Goal: Information Seeking & Learning: Learn about a topic

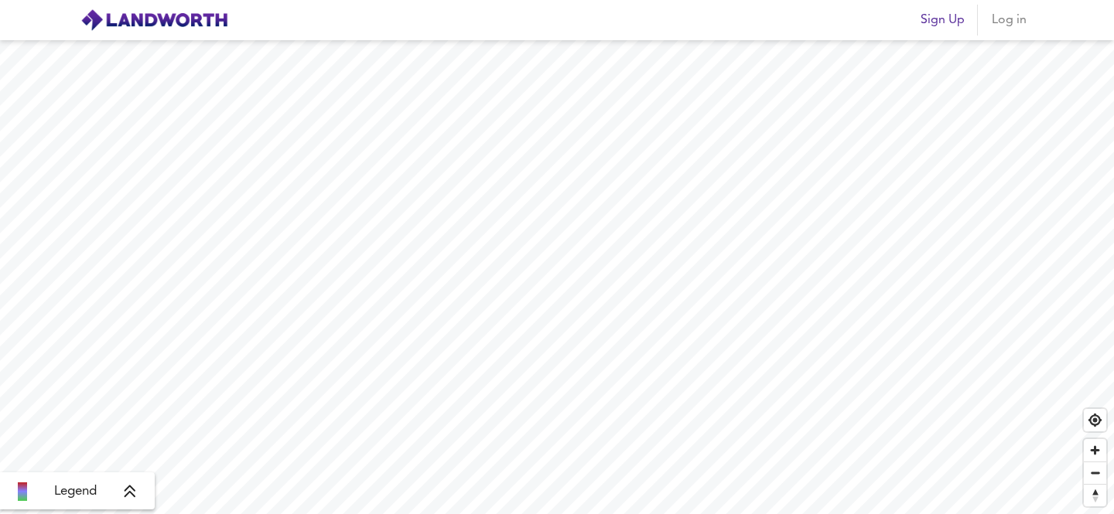
click at [1012, 19] on span "Log in" at bounding box center [1008, 20] width 37 height 22
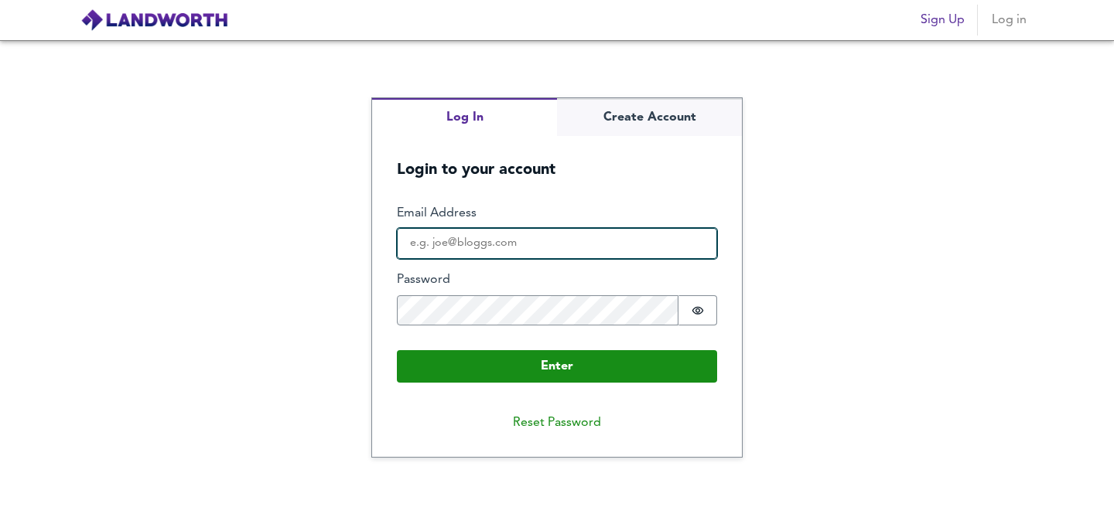
click at [465, 247] on input "Email Address" at bounding box center [557, 243] width 320 height 31
type input "[PERSON_NAME][EMAIL_ADDRESS][DOMAIN_NAME]"
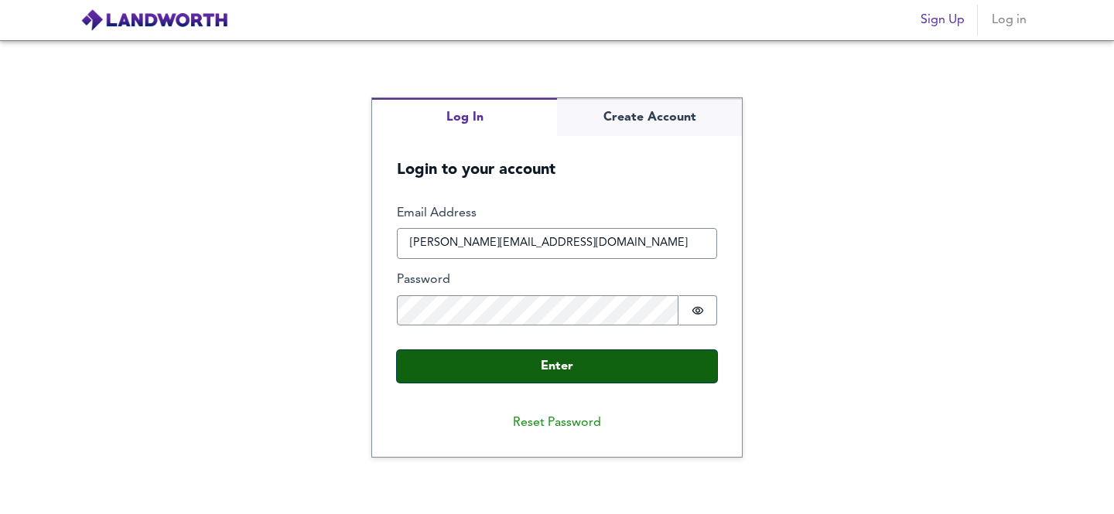
click at [543, 368] on button "Enter" at bounding box center [557, 366] width 320 height 32
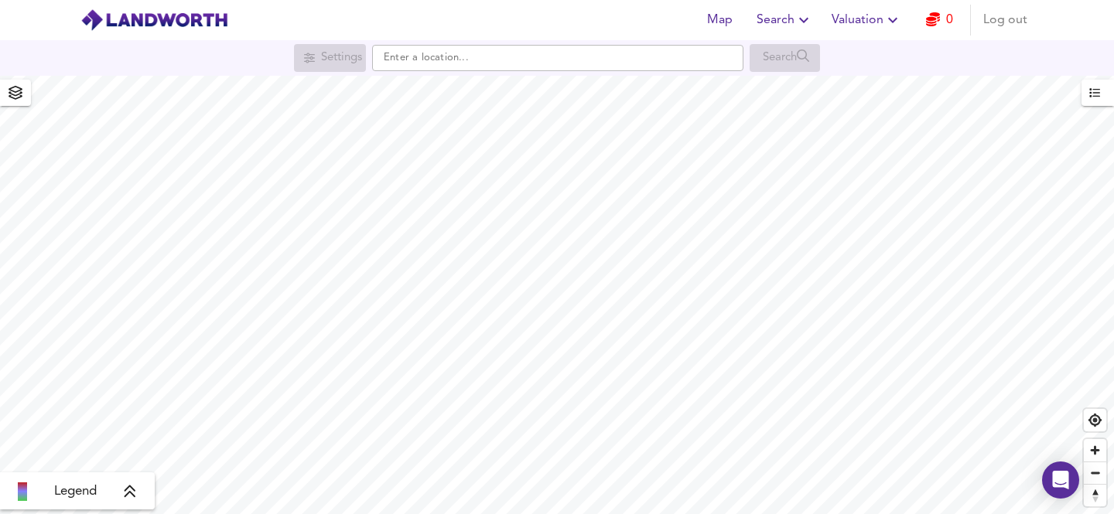
click at [133, 494] on icon at bounding box center [130, 491] width 14 height 15
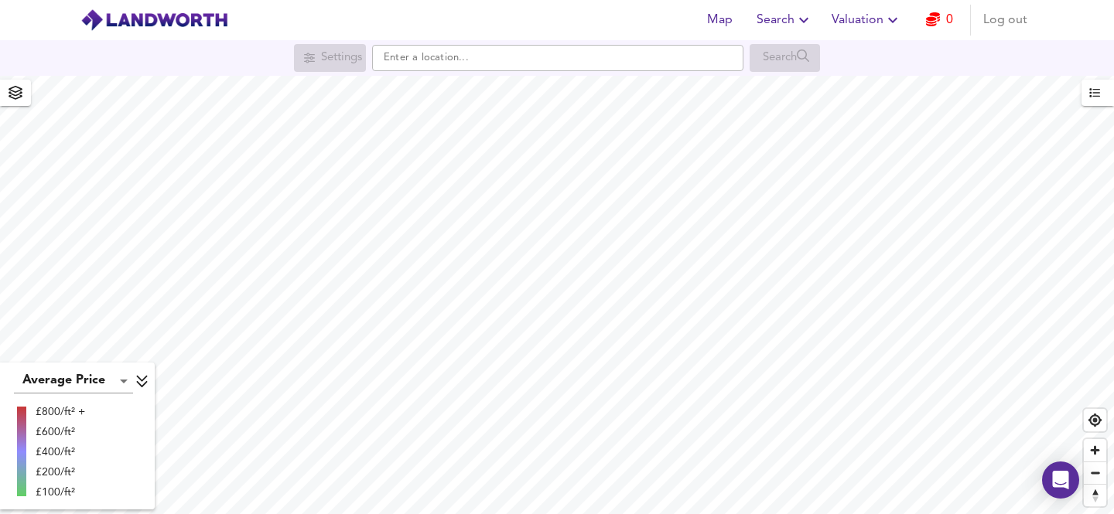
click at [121, 376] on body "Map Search Valuation 0 Log out Settings Search Average Price landworth £800/ft²…" at bounding box center [557, 257] width 1114 height 514
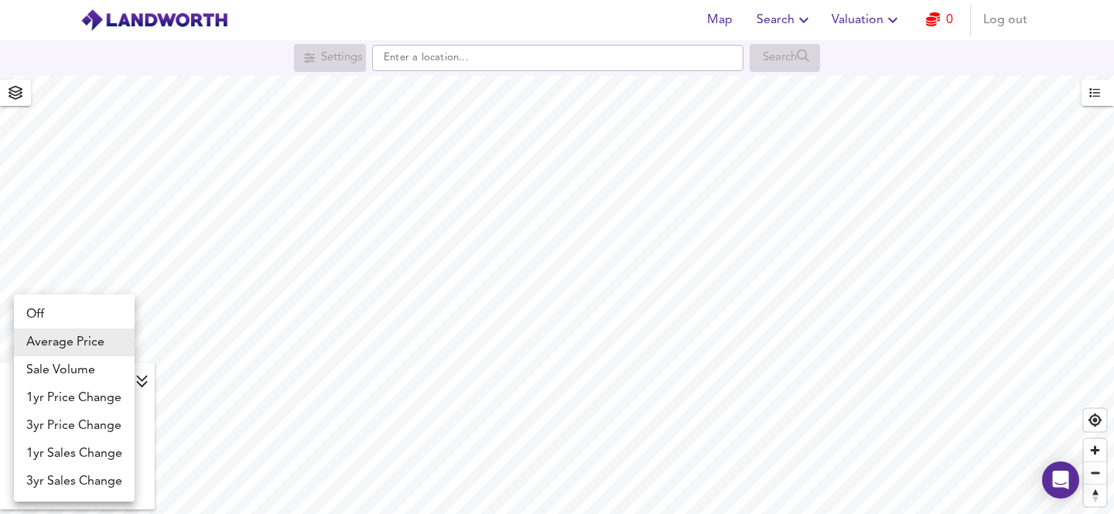
click at [175, 240] on div at bounding box center [557, 257] width 1114 height 514
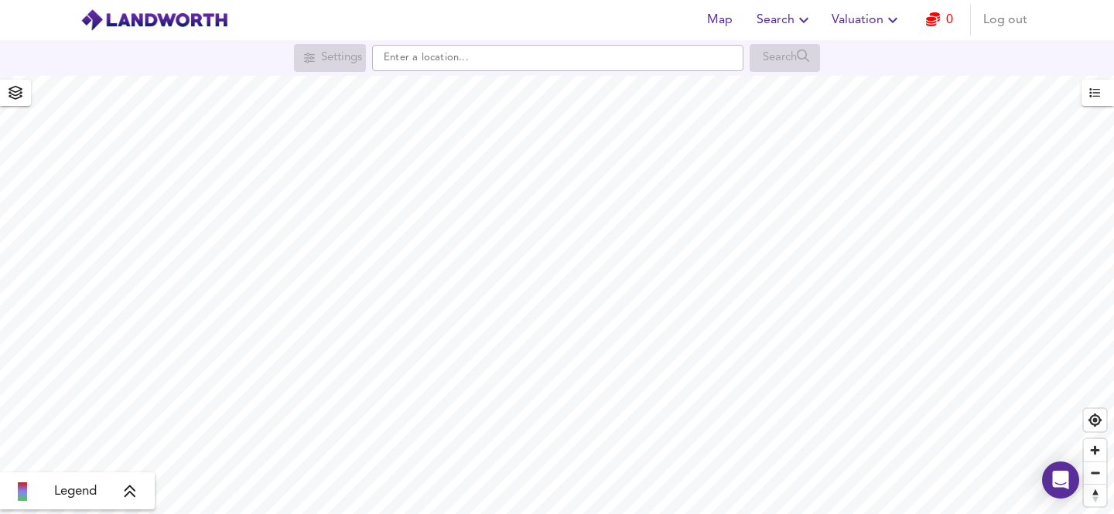
click at [807, 19] on icon "button" at bounding box center [804, 20] width 19 height 19
click at [945, 20] on link "0" at bounding box center [939, 20] width 27 height 22
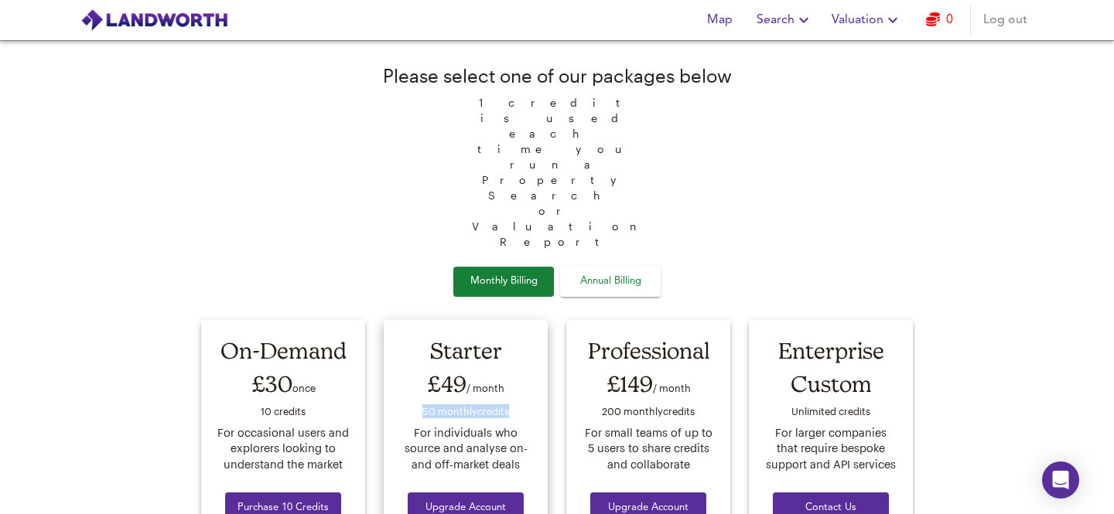
drag, startPoint x: 422, startPoint y: 289, endPoint x: 520, endPoint y: 293, distance: 97.6
click at [520, 402] on div "50 monthly credit s" at bounding box center [465, 413] width 135 height 23
click at [1061, 481] on icon "Open Intercom Messenger" at bounding box center [1060, 480] width 18 height 20
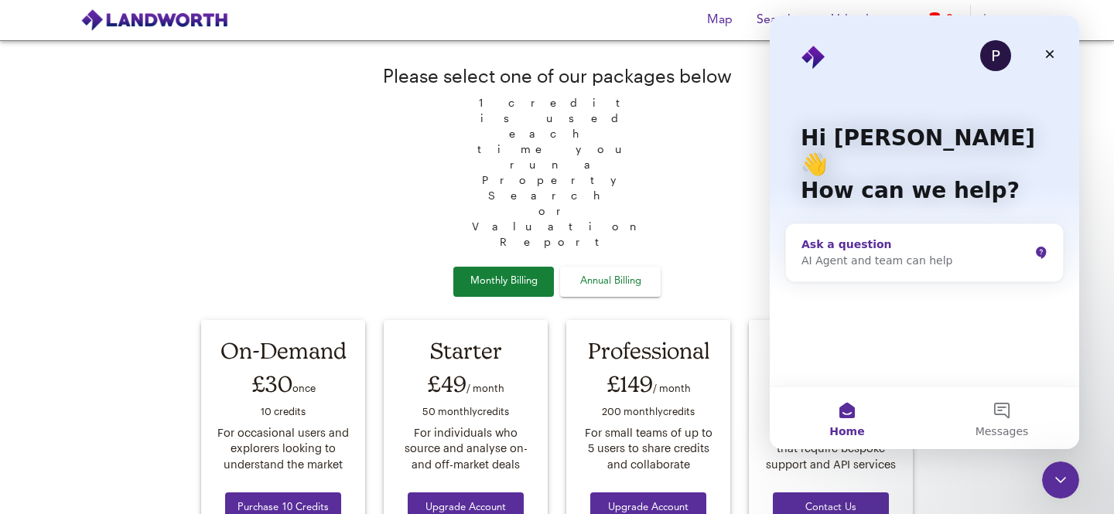
click at [879, 237] on div "Ask a question" at bounding box center [914, 245] width 227 height 16
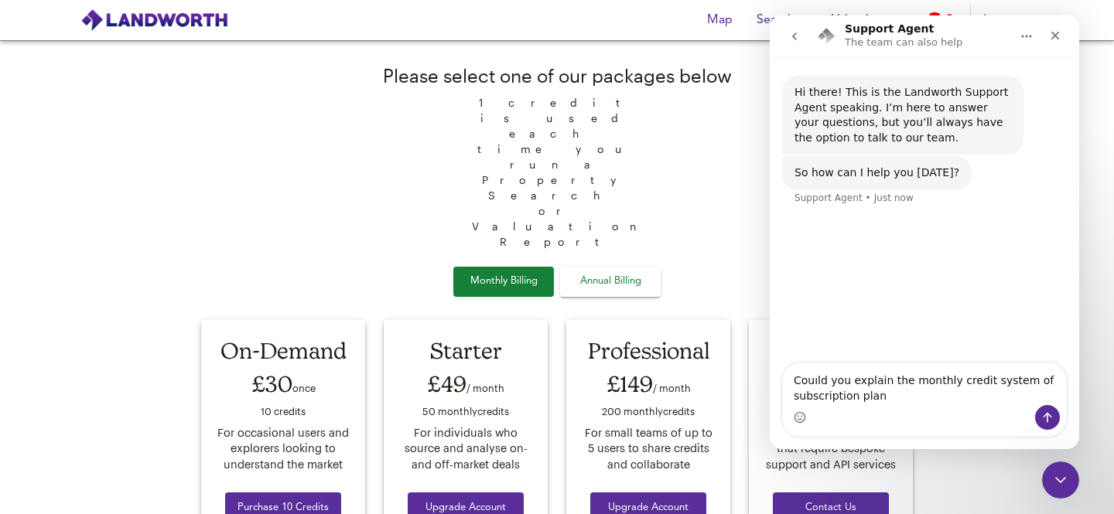
type textarea "Couıld you explain the monthly credit system of subscription plan?"
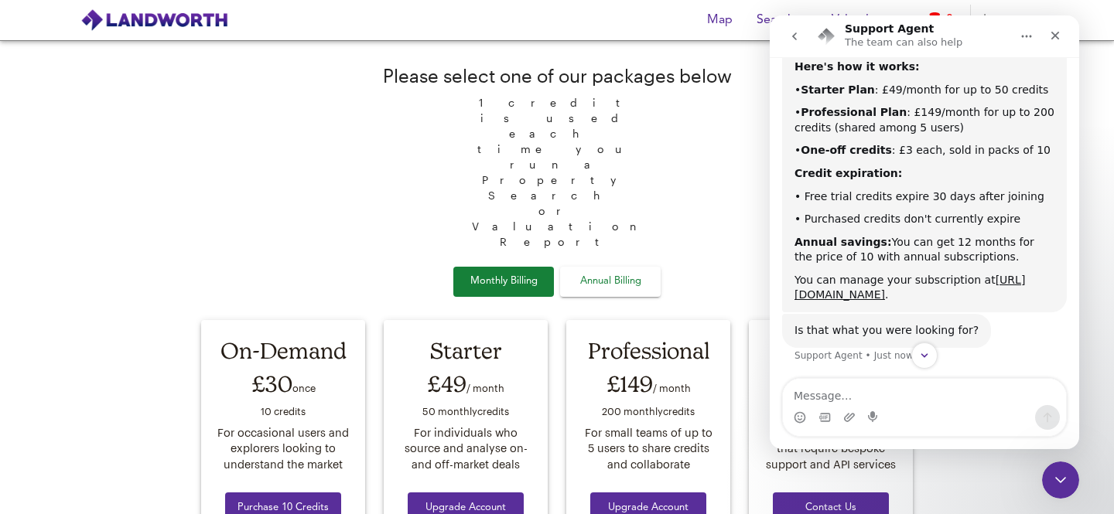
scroll to position [268, 0]
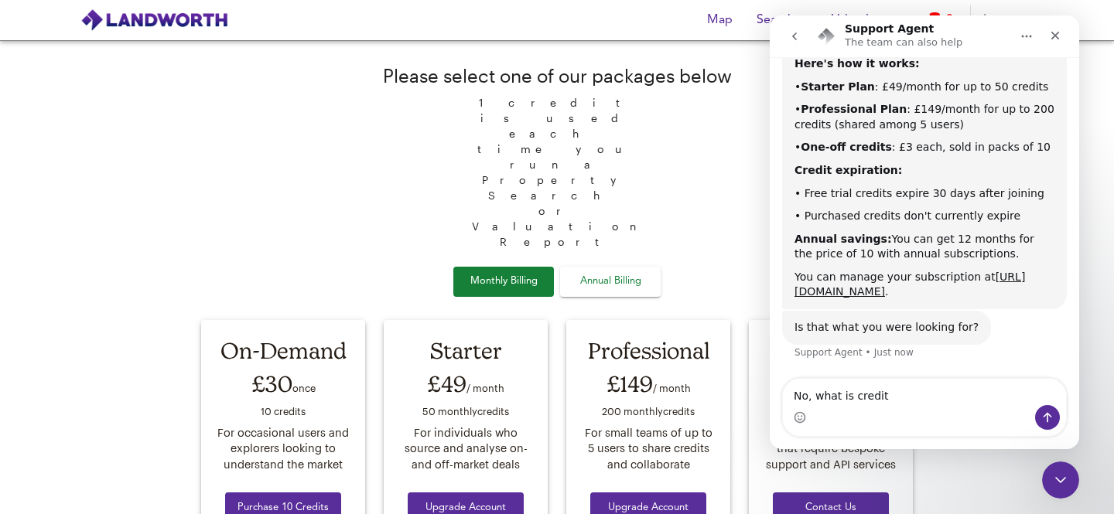
type textarea "No, what is credit?"
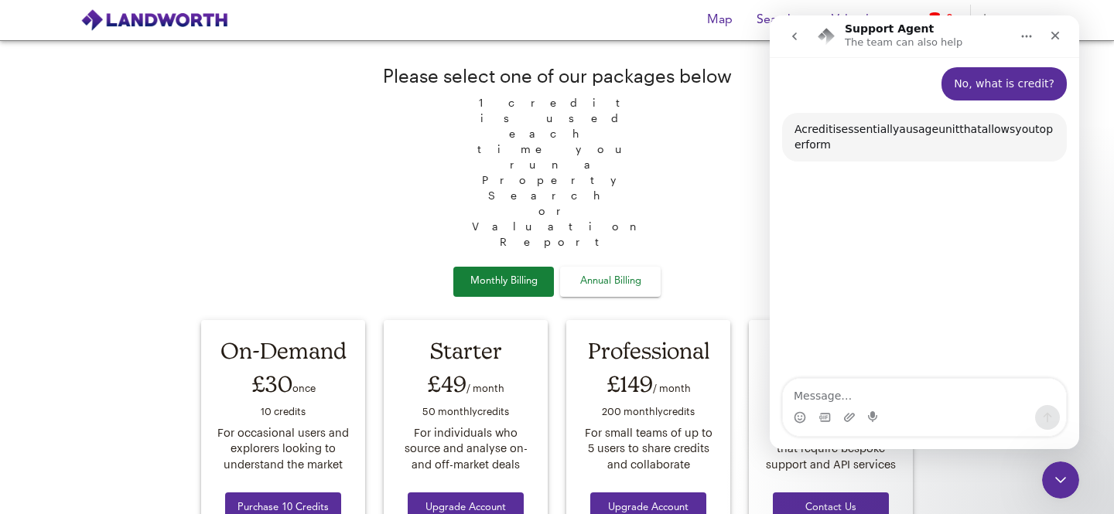
scroll to position [573, 0]
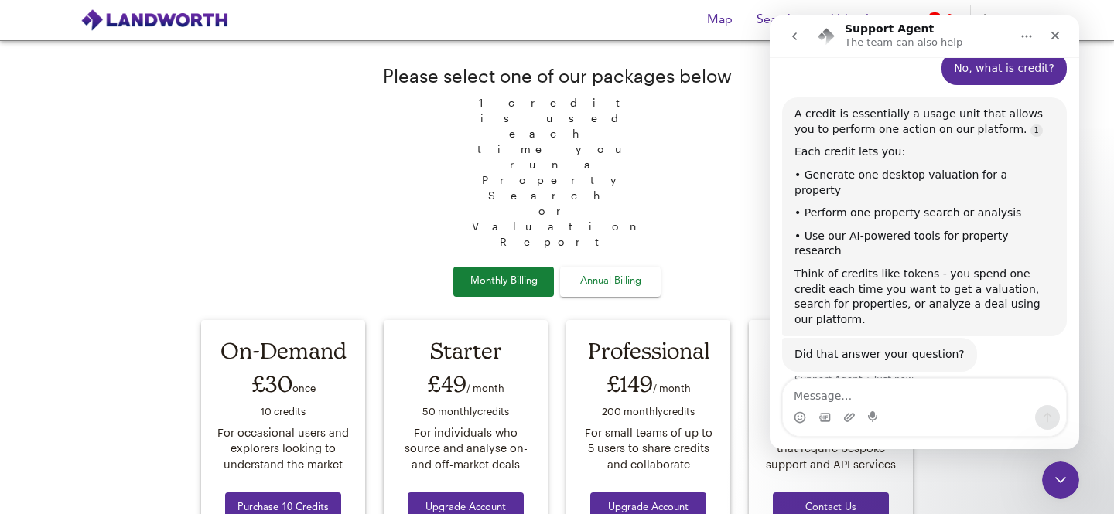
click at [866, 397] on textarea "Message…" at bounding box center [924, 392] width 283 height 26
click at [1008, 393] on textarea "Ok but one property search has a lot of sunsections," at bounding box center [924, 385] width 283 height 42
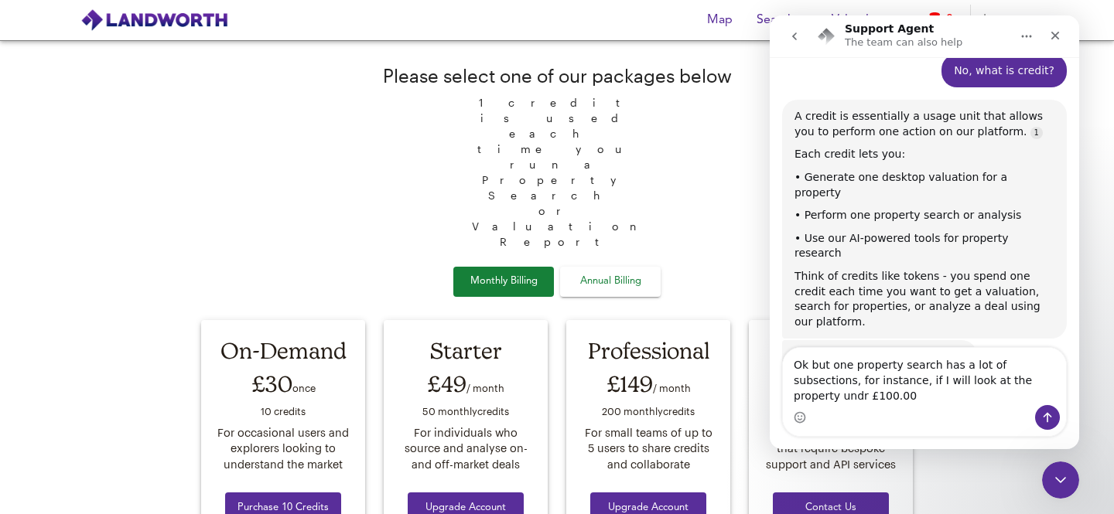
scroll to position [586, 0]
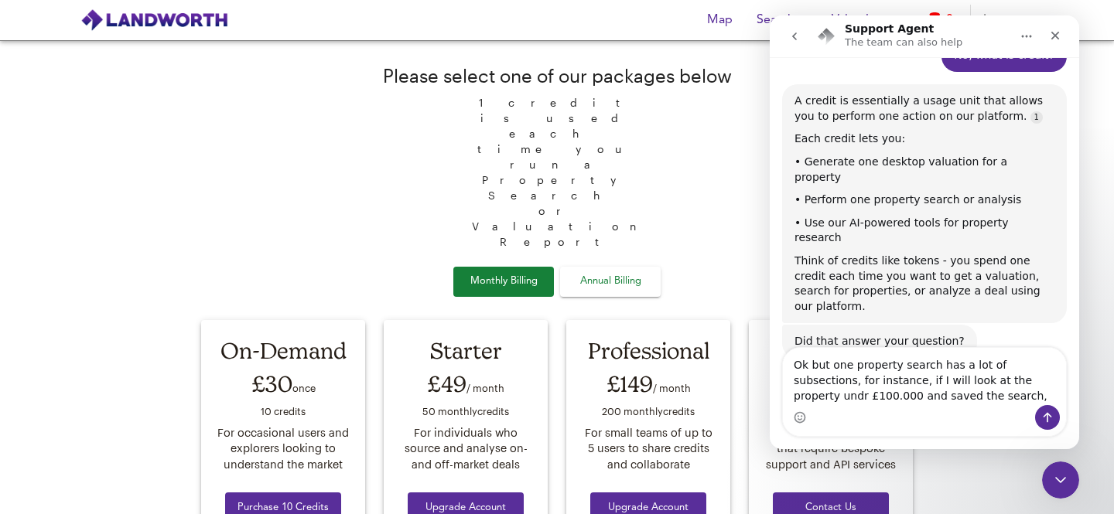
click at [1012, 377] on textarea "Ok but one property search has a lot of subsections, for instance, if I will lo…" at bounding box center [924, 376] width 283 height 57
click at [847, 397] on textarea "Ok but one property search has a lot of subsections, for instance, if I will lo…" at bounding box center [924, 376] width 283 height 57
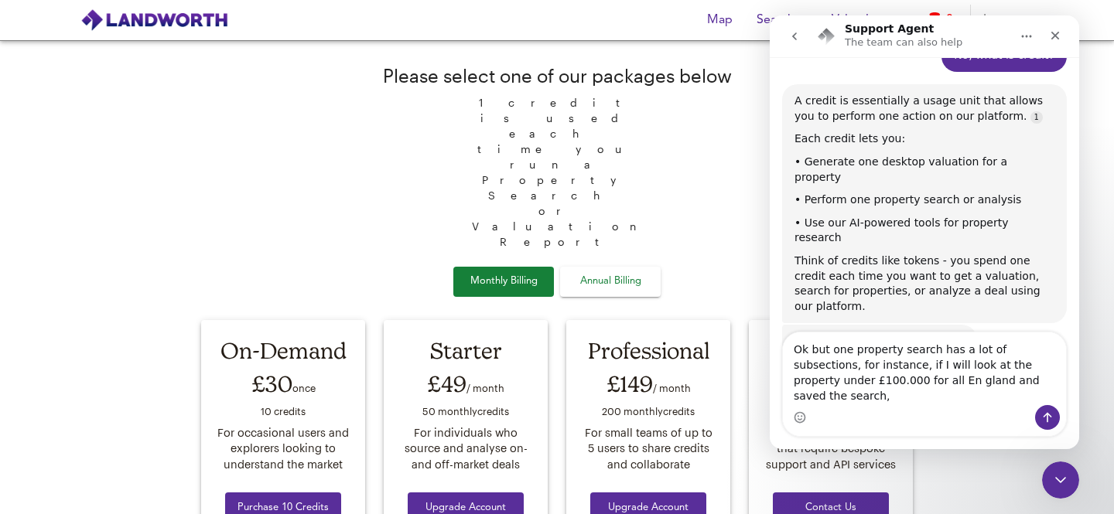
click at [1044, 395] on textarea "Ok but one property search has a lot of subsections, for instance, if I will lo…" at bounding box center [924, 369] width 283 height 73
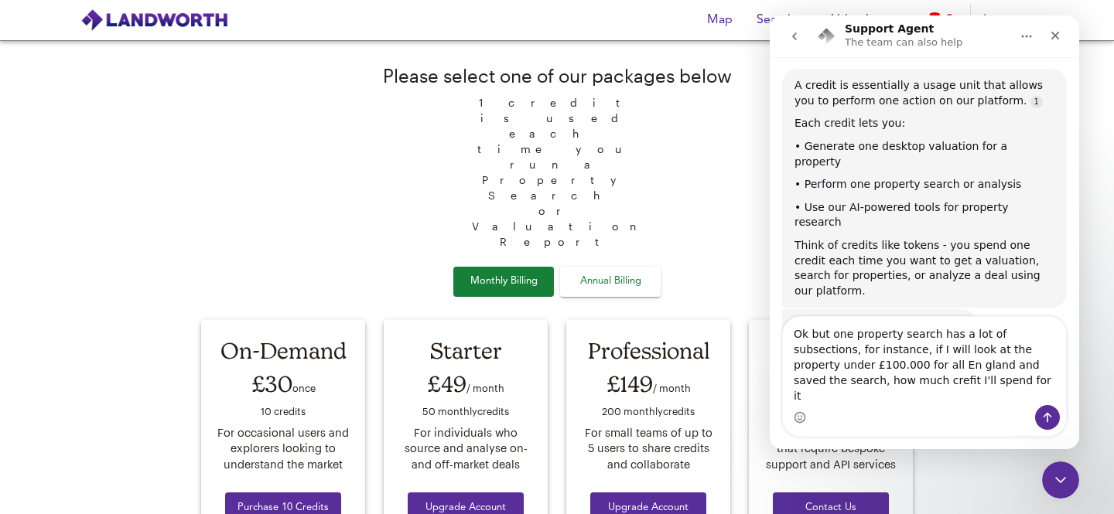
type textarea "Ok but one property search has a lot of subsections, for instance, if I will lo…"
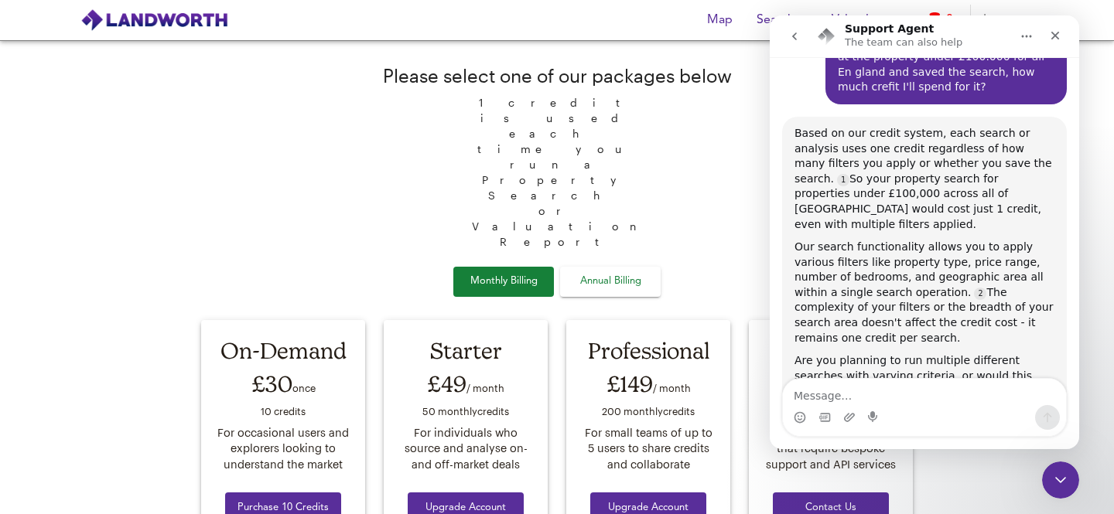
scroll to position [951, 0]
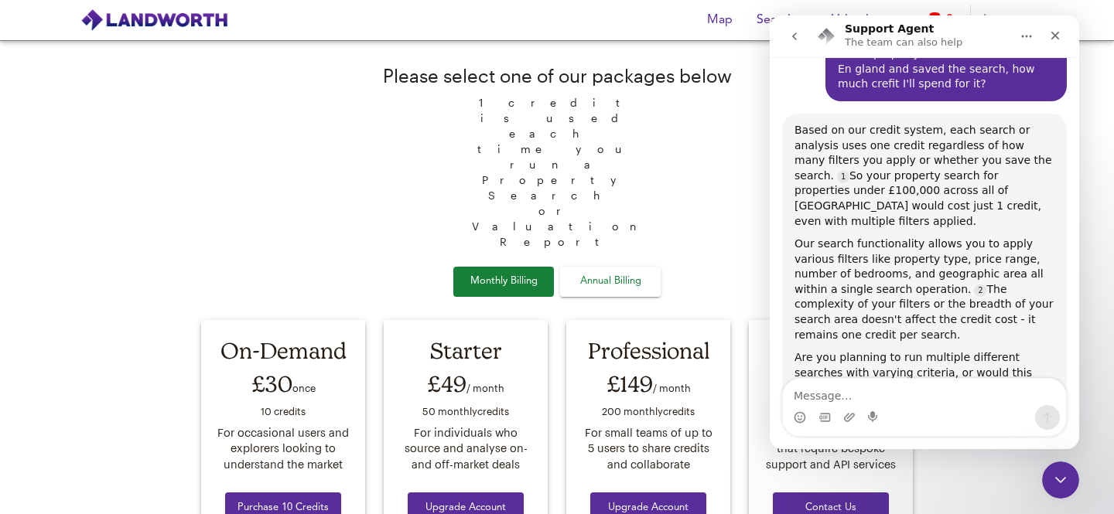
click at [812, 392] on textarea "Message…" at bounding box center [924, 392] width 283 height 26
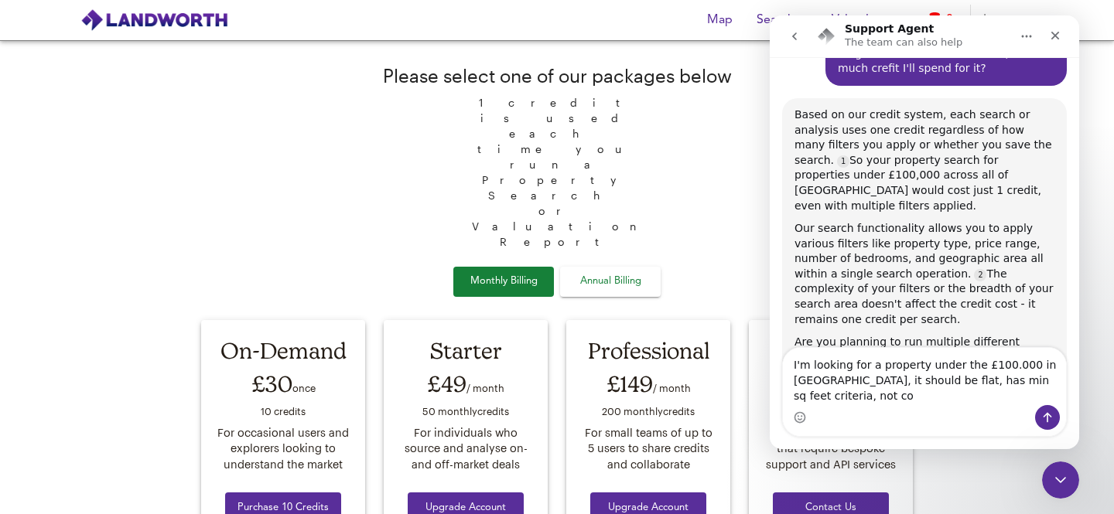
scroll to position [982, 0]
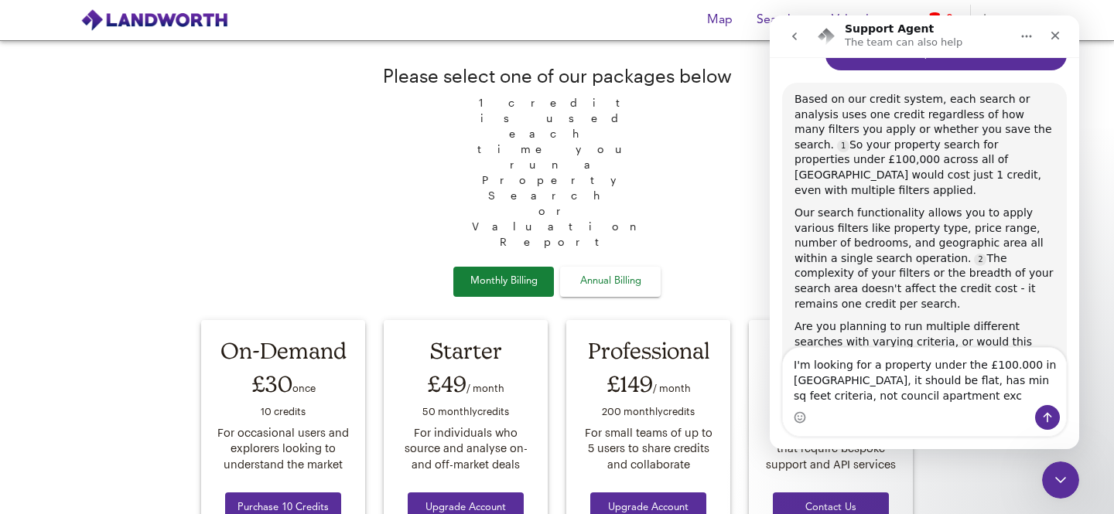
type textarea "I'm looking for a property under the £100.000 in England, it should be flat, ha…"
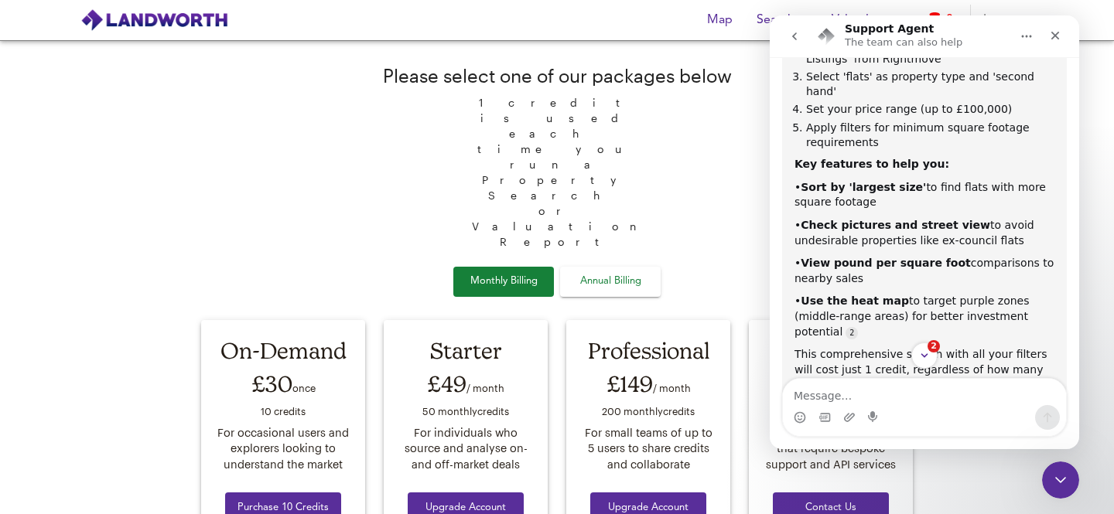
scroll to position [1584, 0]
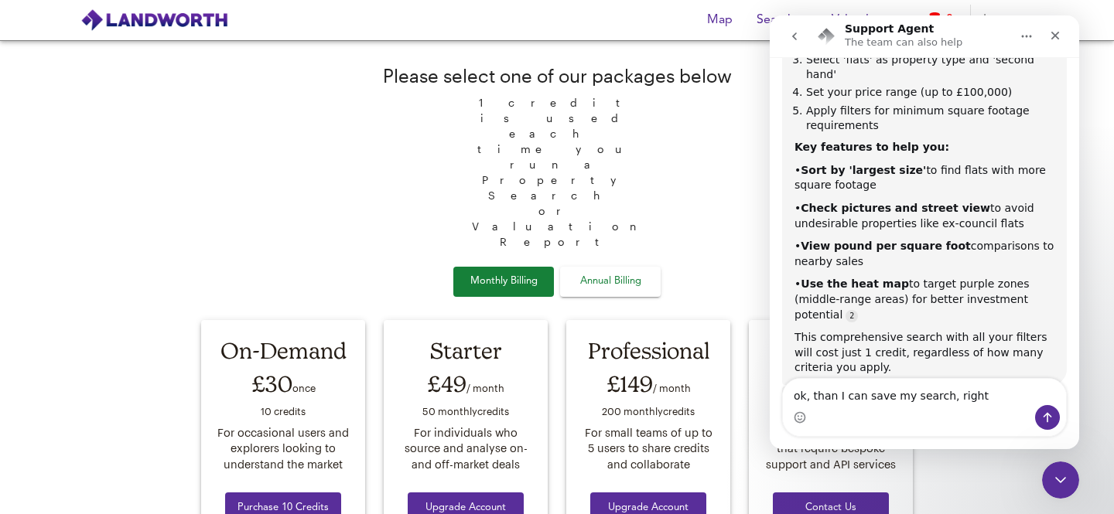
type textarea "ok, than I can save my search, right?"
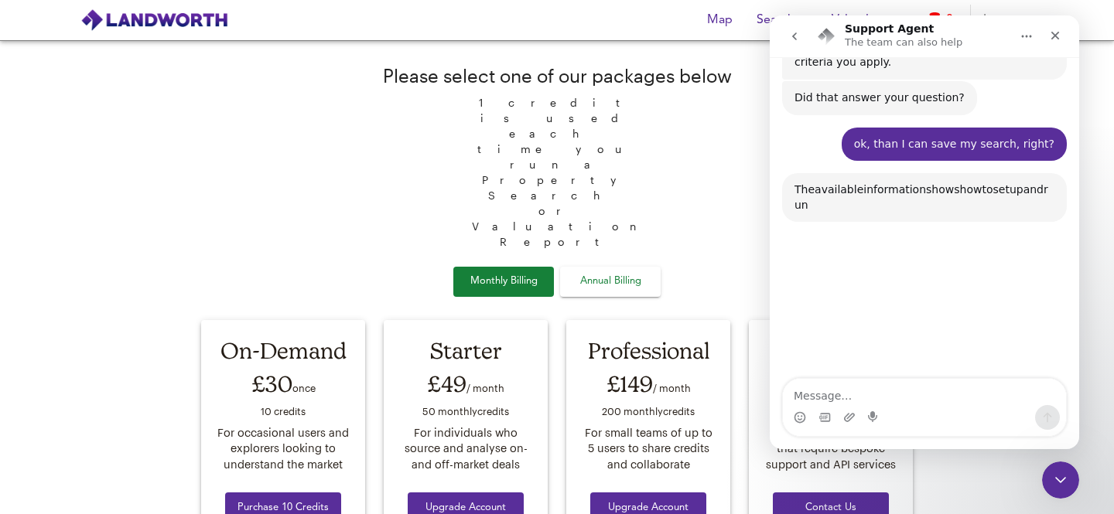
scroll to position [1864, 0]
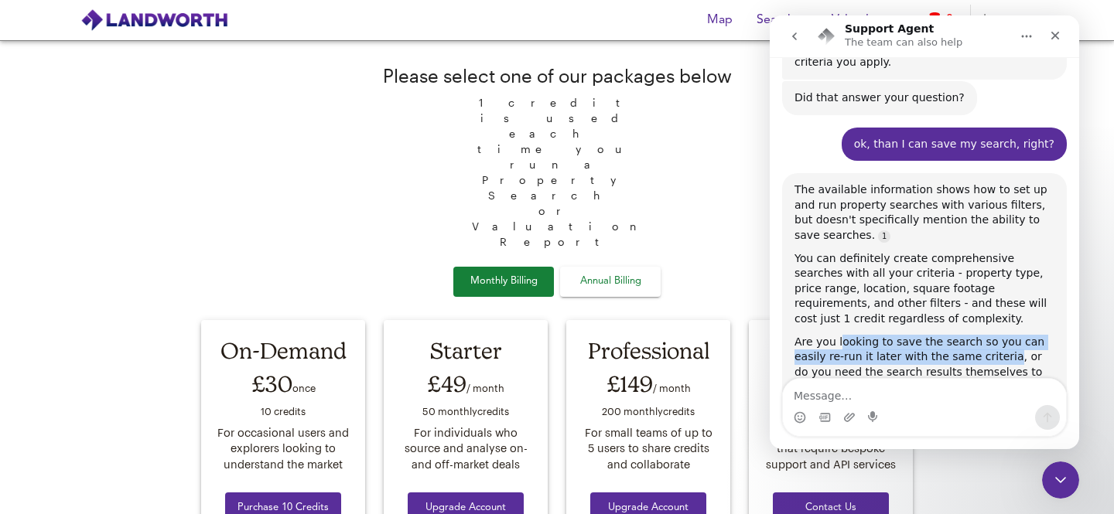
drag, startPoint x: 838, startPoint y: 265, endPoint x: 1002, endPoint y: 279, distance: 164.6
click at [1002, 335] on div "Are you looking to save the search so you can easily re-run it later with the s…" at bounding box center [925, 365] width 260 height 60
copy div "ooking to save the search so you can easily re-run it later with the same crite…"
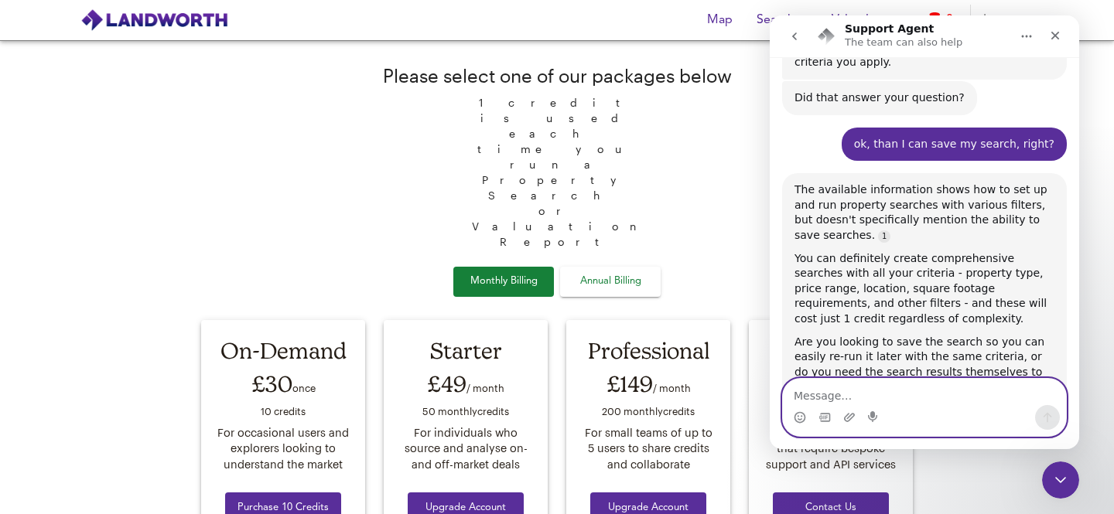
click at [805, 395] on textarea "Message…" at bounding box center [924, 392] width 283 height 26
paste textarea "ooking to save the search so you can easily re-run it later with the same crite…"
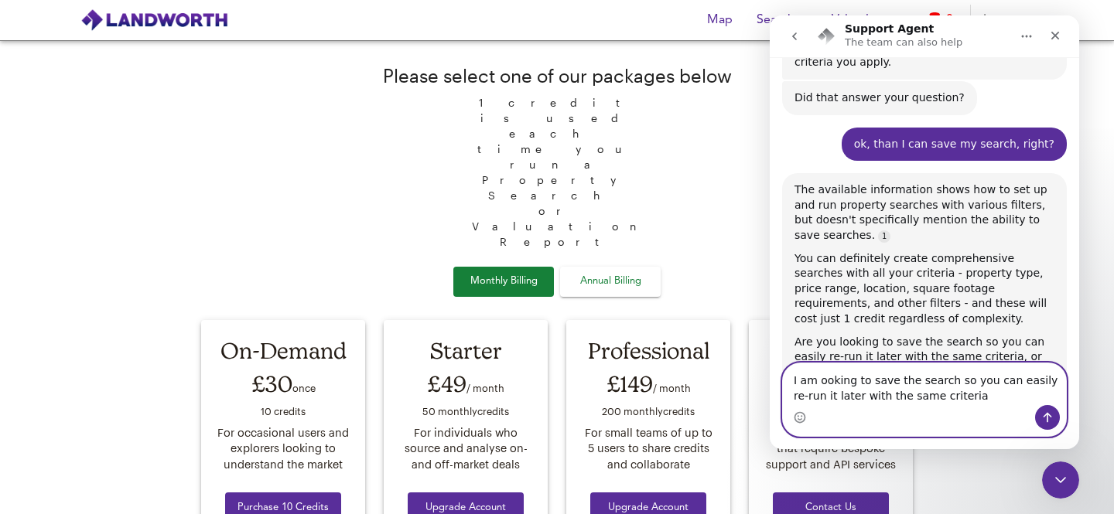
scroll to position [1880, 0]
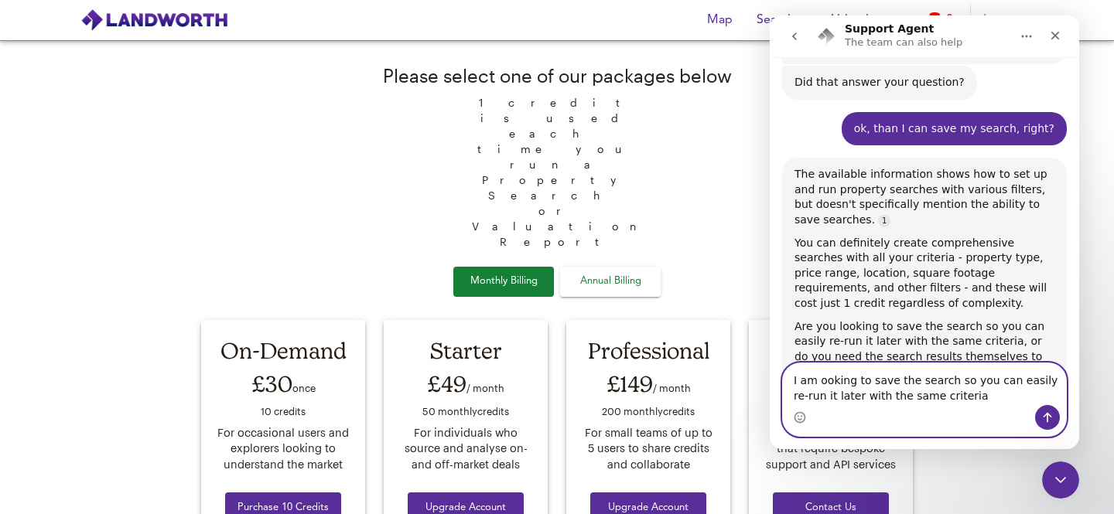
click at [818, 380] on textarea "I am ooking to save the search so you can easily re-run it later with the same …" at bounding box center [924, 385] width 283 height 42
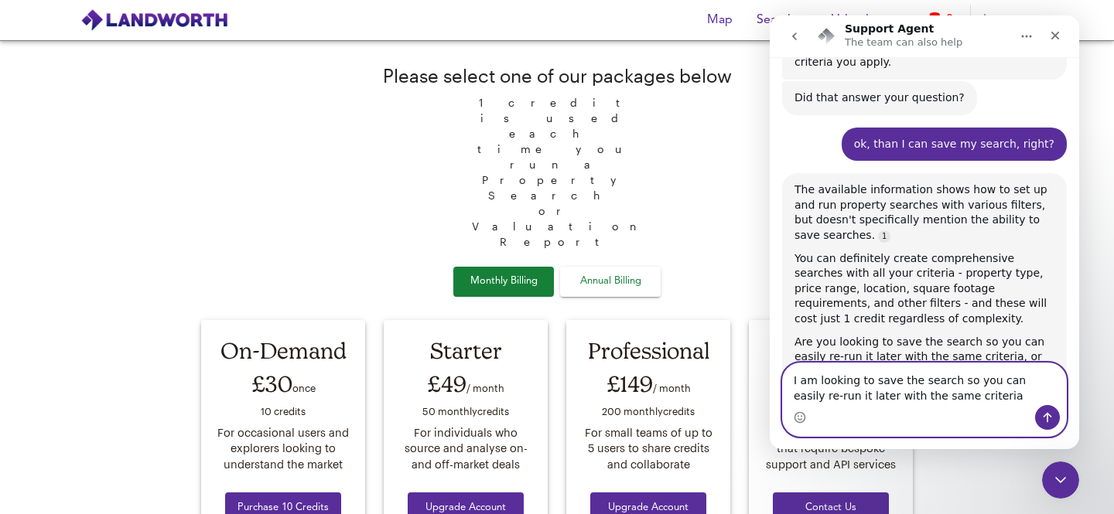
drag, startPoint x: 983, startPoint y: 378, endPoint x: 966, endPoint y: 381, distance: 17.3
click at [966, 381] on textarea "I am looking to save the search so you can easily re-run it later with the same…" at bounding box center [924, 385] width 283 height 42
type textarea "I am looking to save the search so I can easily re-run it later with the same c…"
click at [1051, 416] on icon "Send a message…" at bounding box center [1048, 418] width 9 height 10
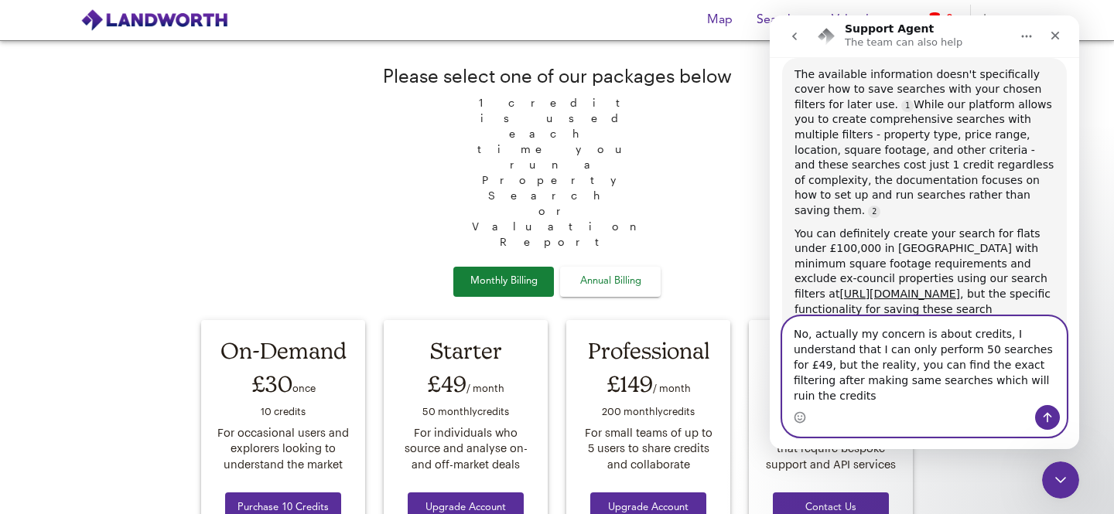
scroll to position [2331, 0]
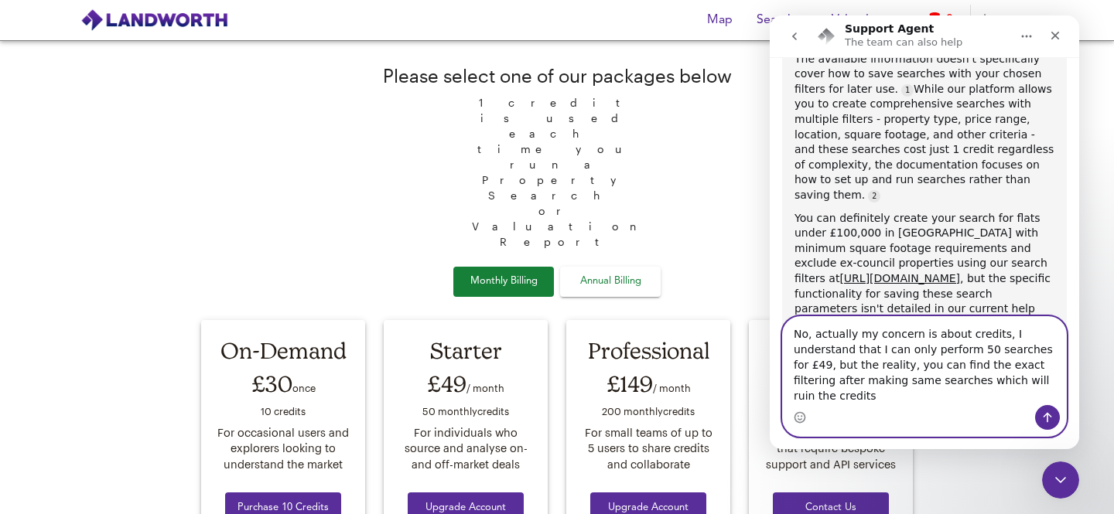
type textarea "No, actually my concern is about credits, I understand that I can only perform …"
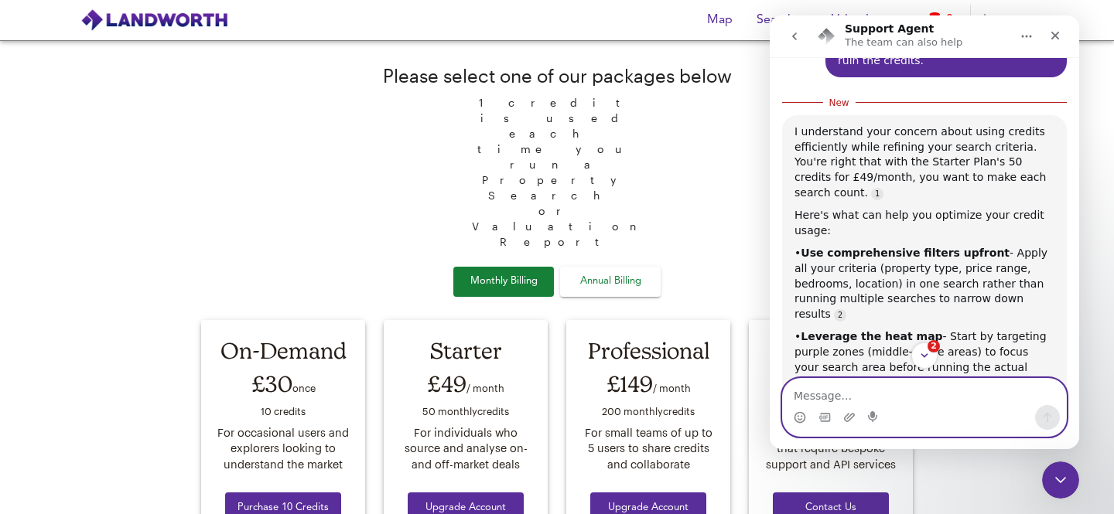
scroll to position [2849, 0]
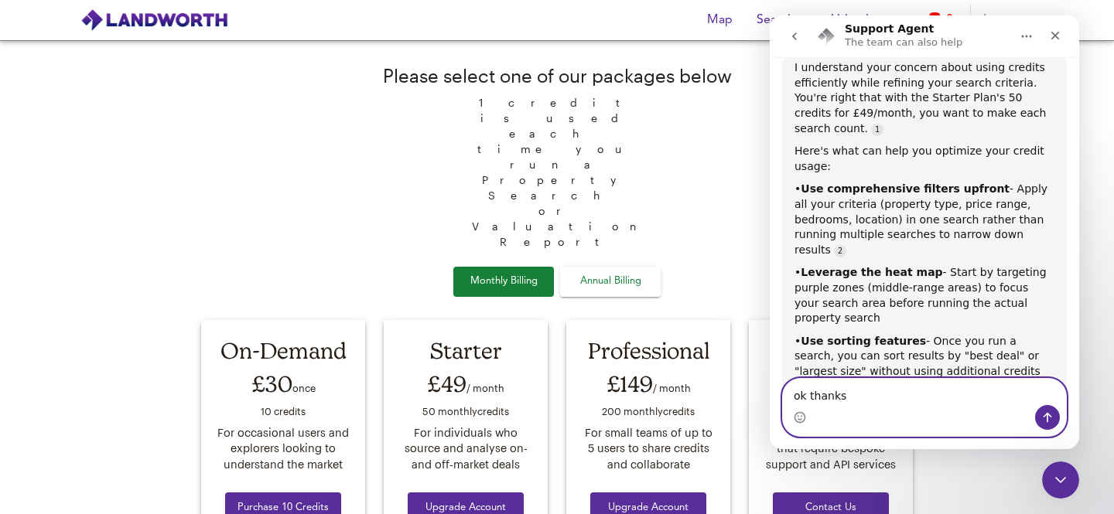
type textarea "ok thanks."
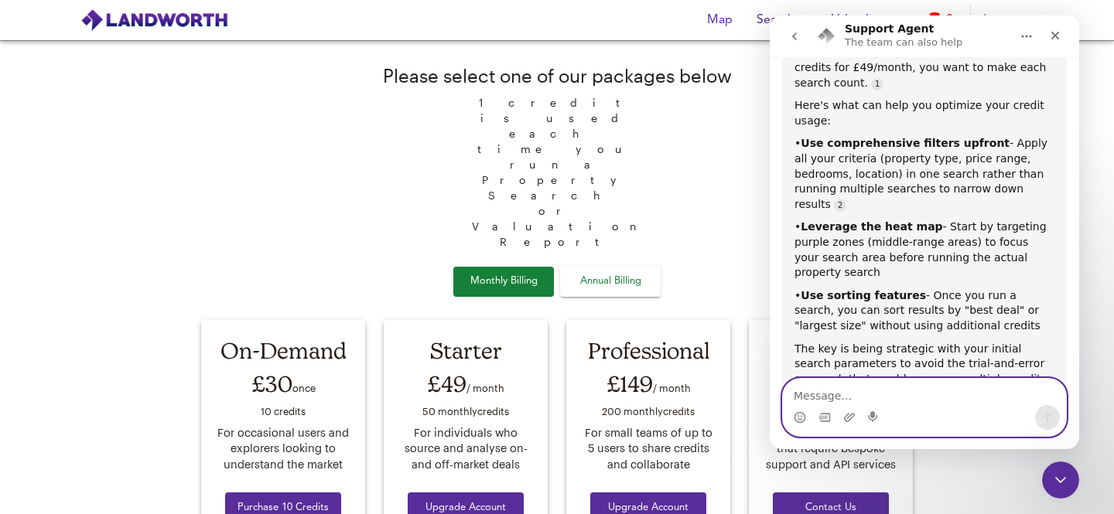
scroll to position [2920, 0]
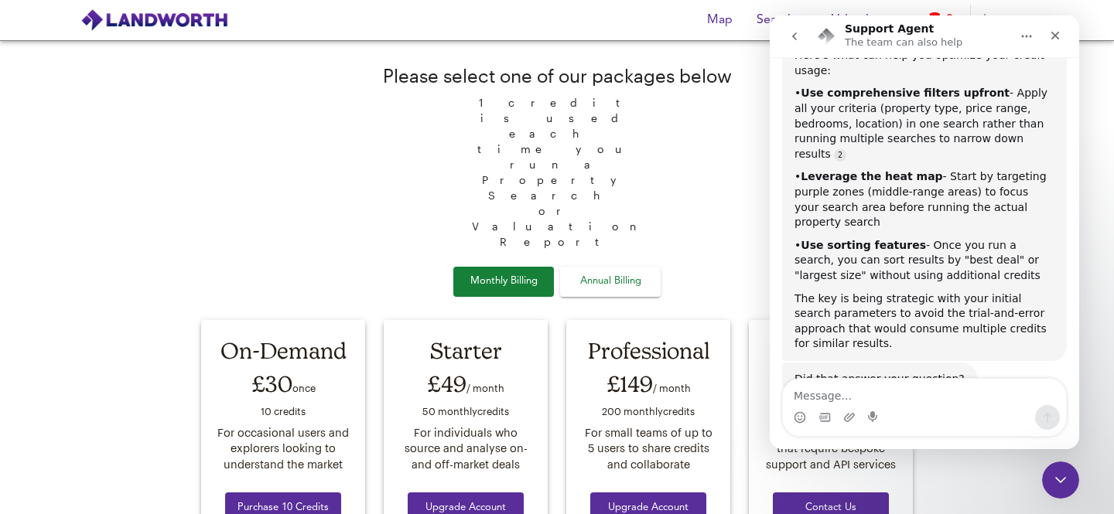
click at [1026, 33] on icon "Home" at bounding box center [1026, 36] width 12 height 12
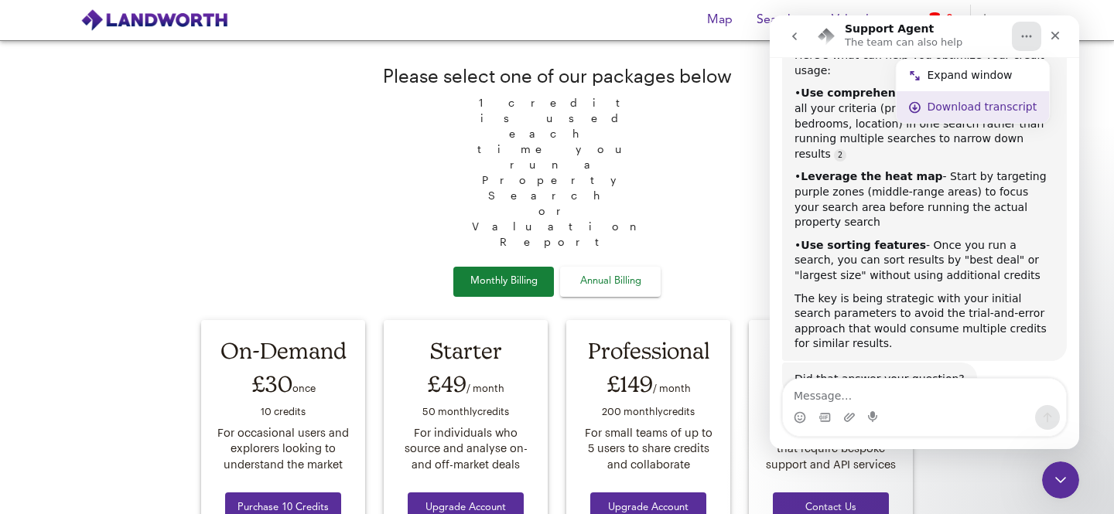
click at [988, 96] on div "Download transcript" at bounding box center [973, 107] width 153 height 32
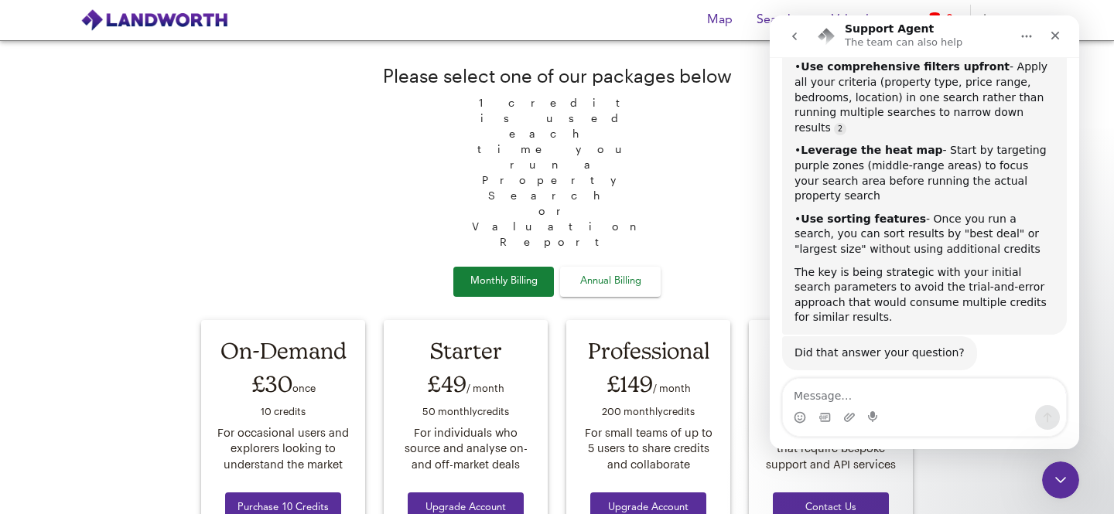
scroll to position [2946, 0]
click at [373, 123] on div "Please select one of our packages below 1 credit is used each time you run a Pr…" at bounding box center [557, 337] width 730 height 592
click at [1058, 41] on icon "Close" at bounding box center [1055, 35] width 12 height 12
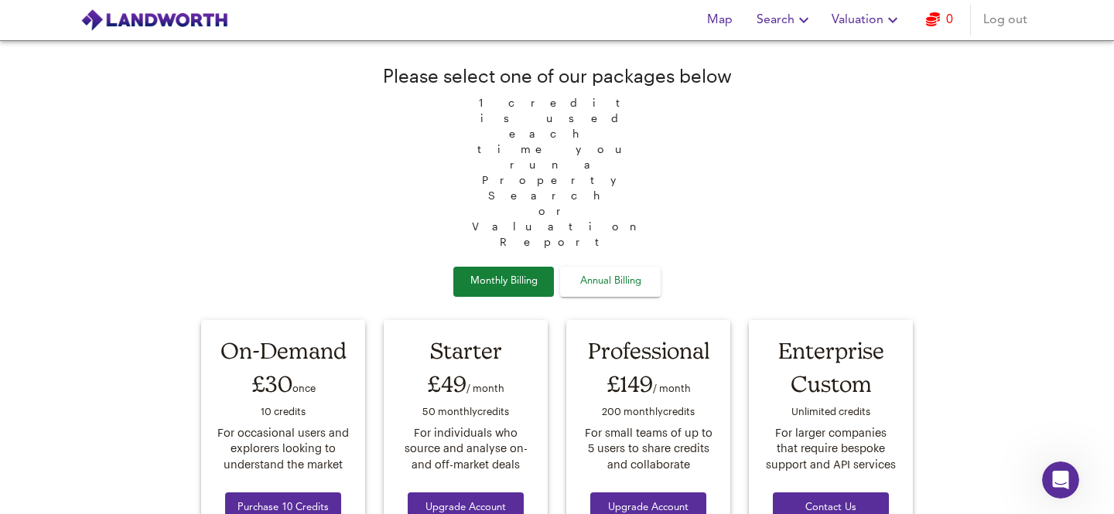
scroll to position [2930, 0]
click at [948, 19] on link "0" at bounding box center [939, 20] width 27 height 22
click at [774, 25] on span "Search" at bounding box center [785, 20] width 56 height 22
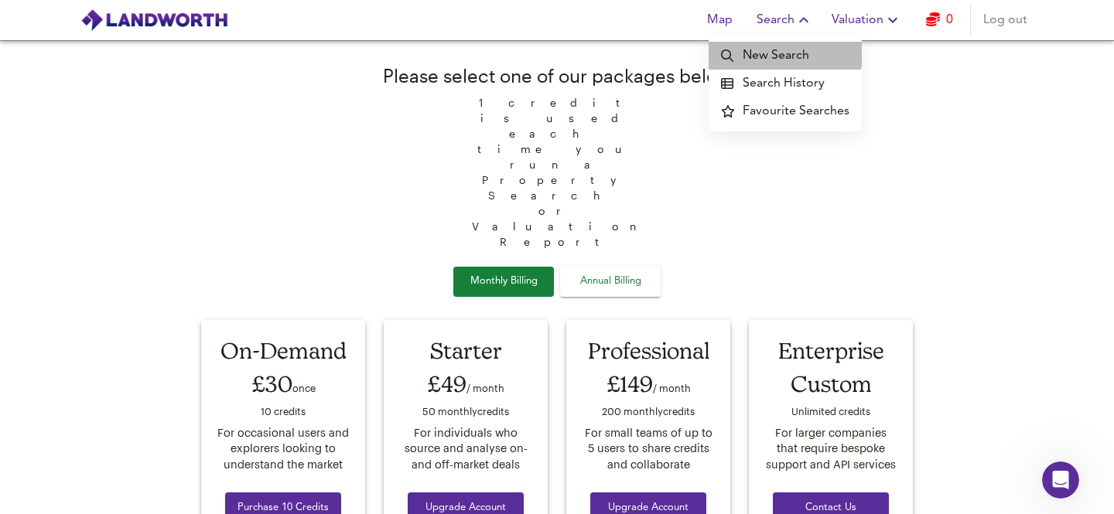
click at [777, 53] on li "New Search" at bounding box center [785, 56] width 153 height 28
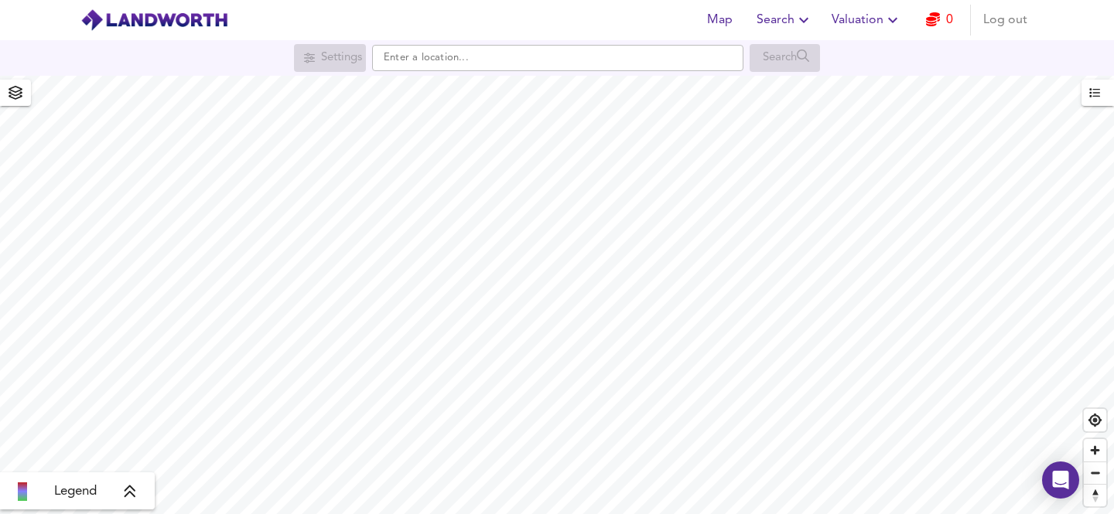
click at [796, 19] on icon "button" at bounding box center [804, 20] width 19 height 19
click at [774, 80] on li "Search History" at bounding box center [785, 84] width 153 height 28
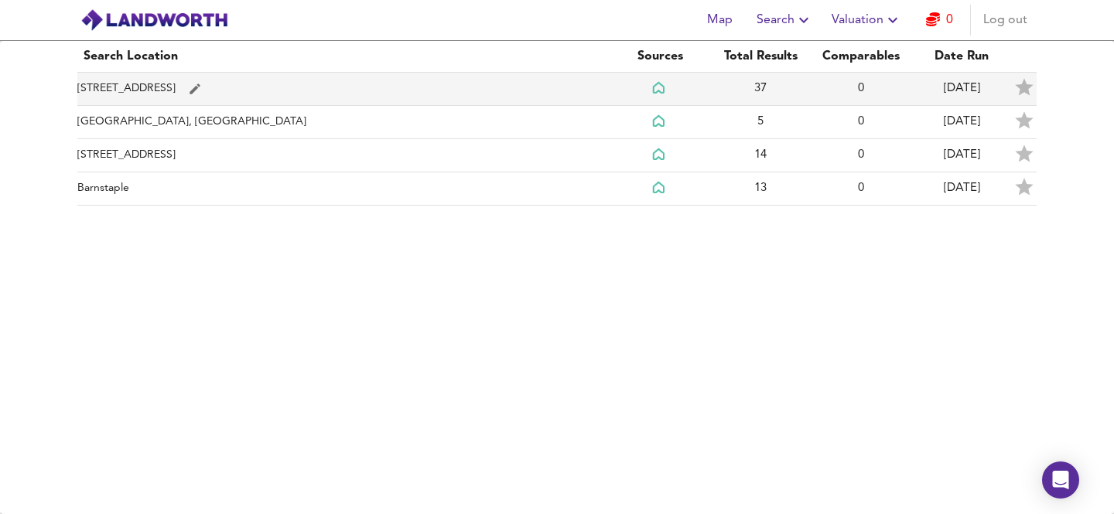
click at [124, 87] on td "[STREET_ADDRESS]" at bounding box center [343, 89] width 532 height 33
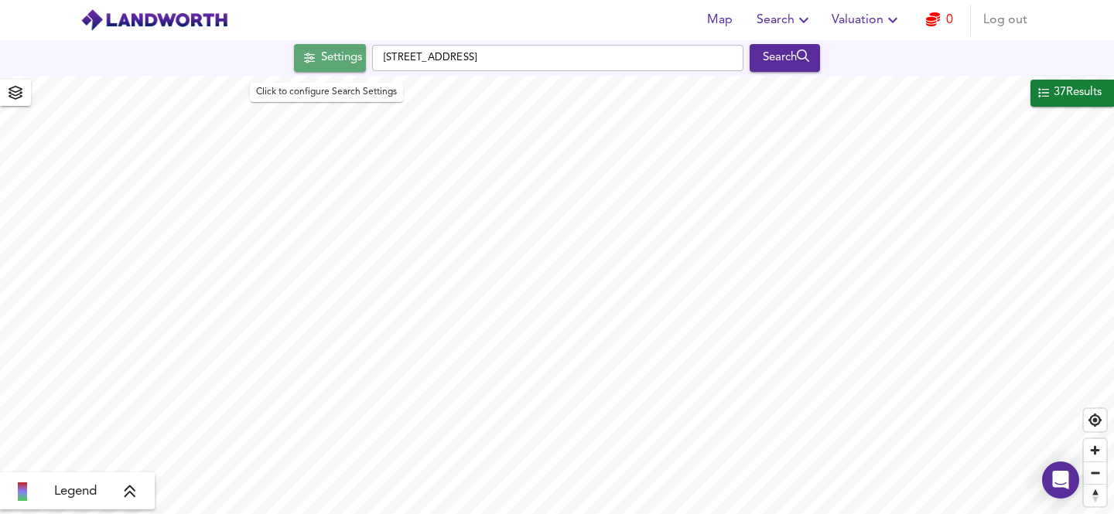
click at [343, 59] on div "Settings" at bounding box center [341, 58] width 41 height 20
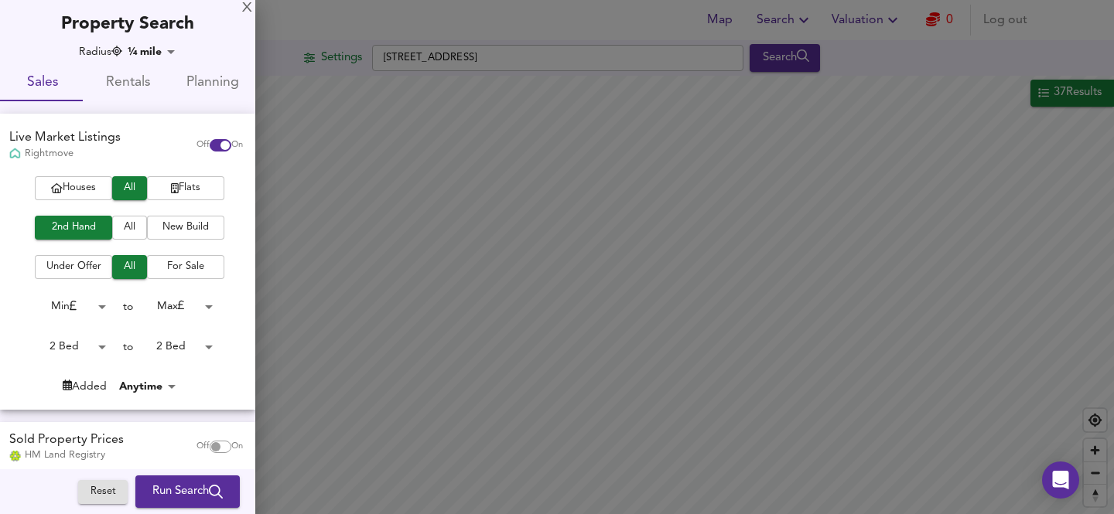
click at [179, 302] on body "Map Search Valuation 0 Log out Settings [GEOGRAPHIC_DATA] Search 37 Results Leg…" at bounding box center [557, 257] width 1114 height 514
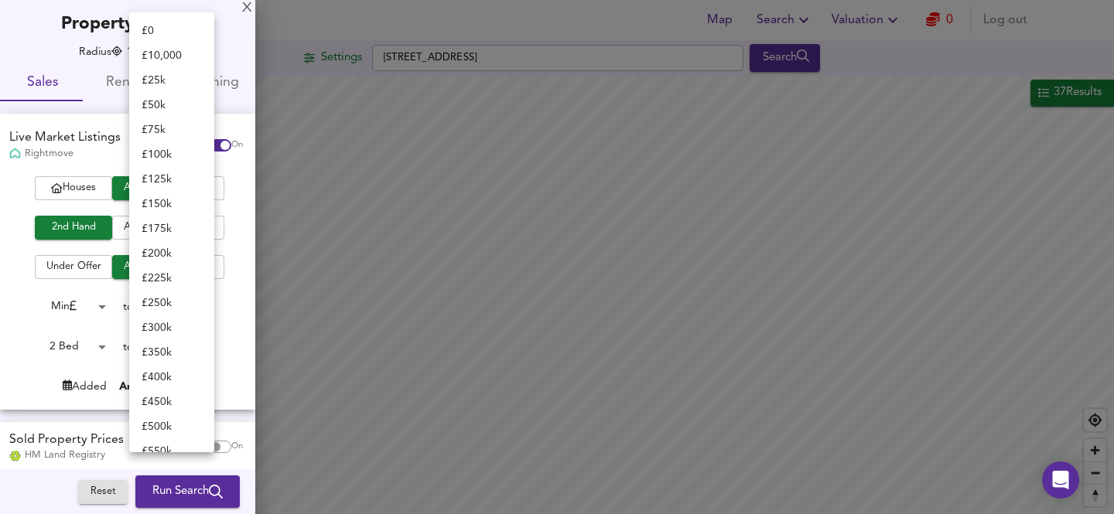
click at [155, 152] on li "£ 100k" at bounding box center [171, 154] width 85 height 25
type input "100000"
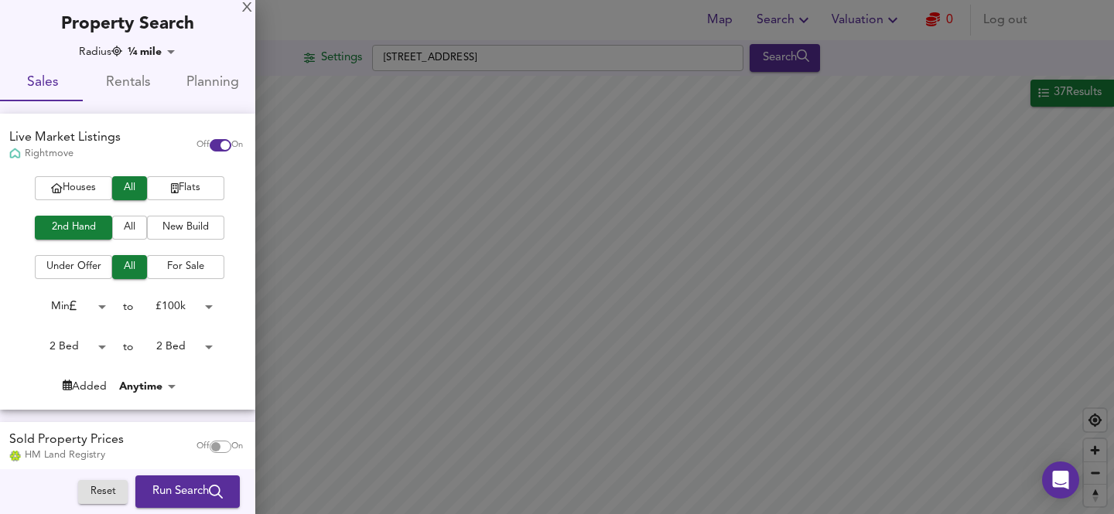
click at [176, 417] on div "Radius ¼ mile 402 Sales Rentals Planning Live Market Listings Rightmove Off On …" at bounding box center [127, 338] width 255 height 589
click at [173, 494] on span "Run Search" at bounding box center [187, 492] width 70 height 20
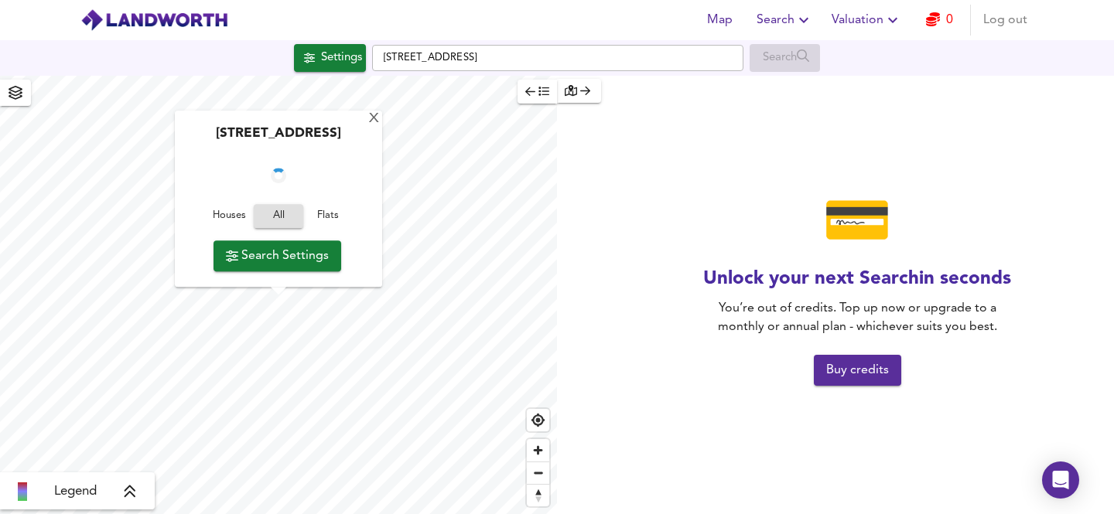
checkbox input "false"
checkbox input "true"
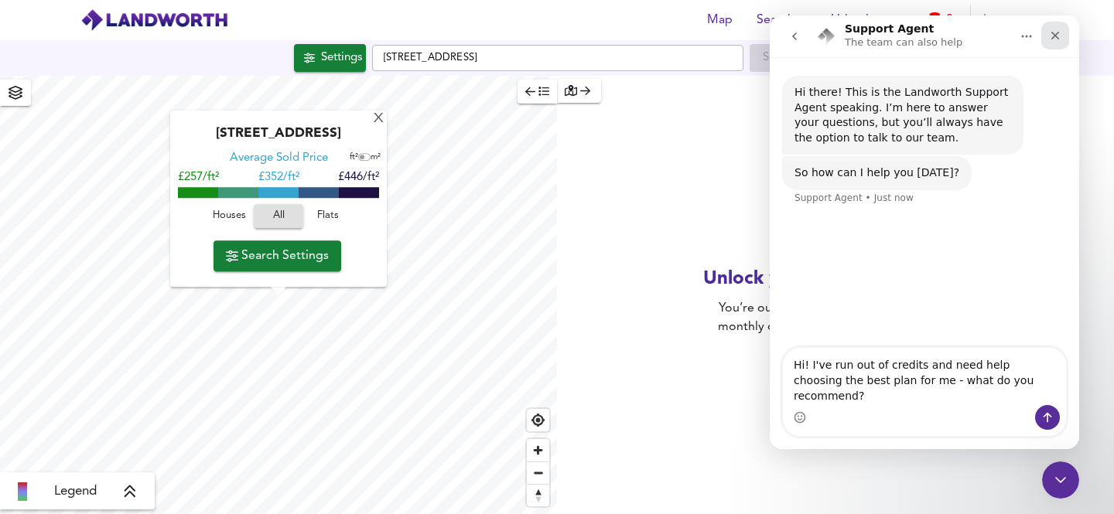
click at [1058, 39] on icon "Close" at bounding box center [1055, 35] width 12 height 12
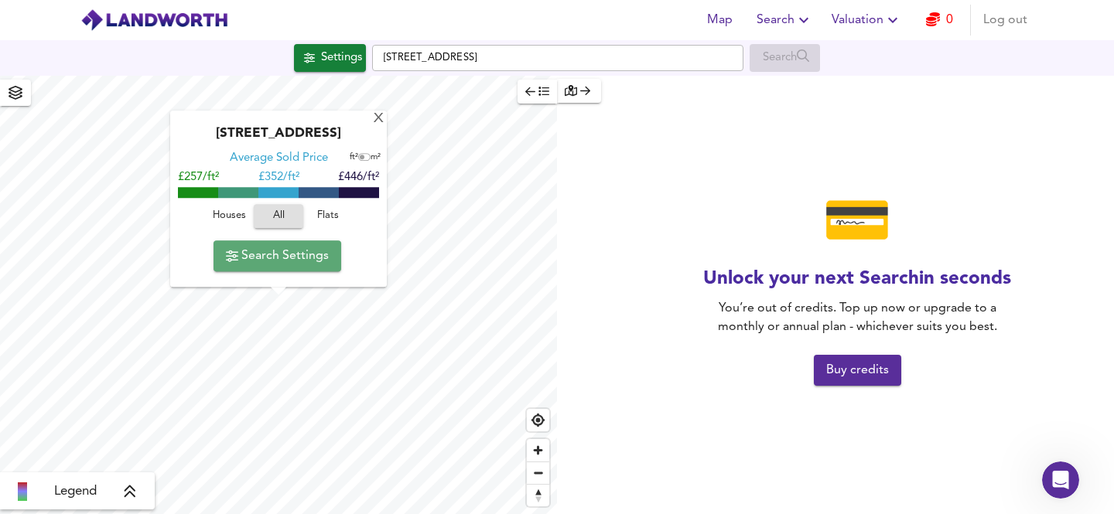
click at [279, 258] on span "Search Settings" at bounding box center [277, 256] width 103 height 22
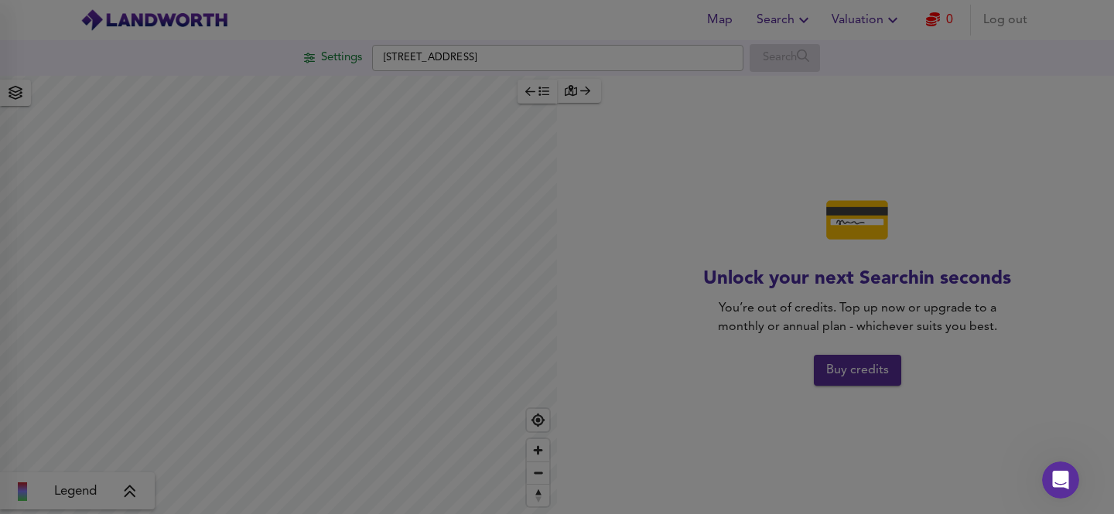
click at [542, 98] on div at bounding box center [557, 257] width 1114 height 514
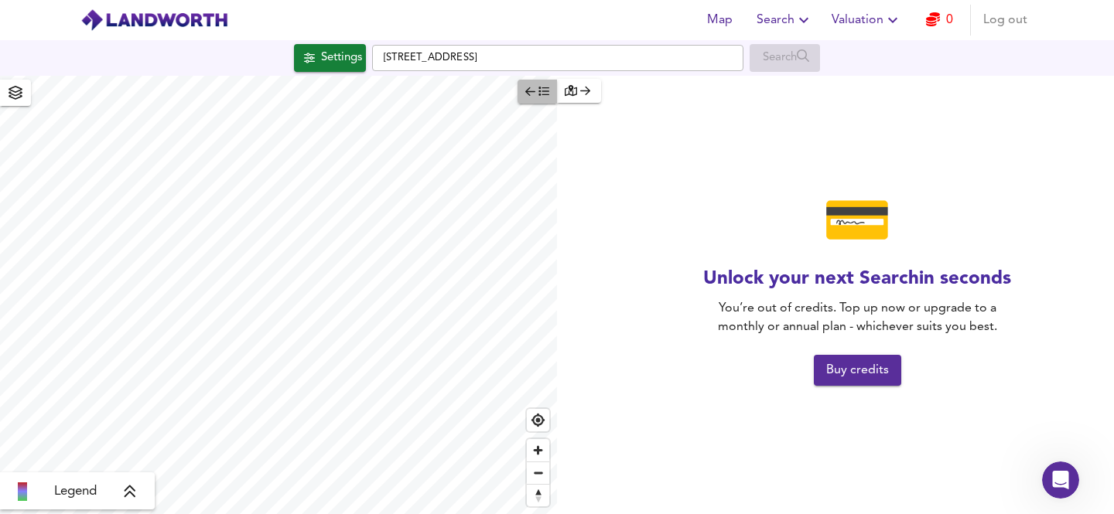
click at [542, 97] on span "button" at bounding box center [537, 92] width 24 height 18
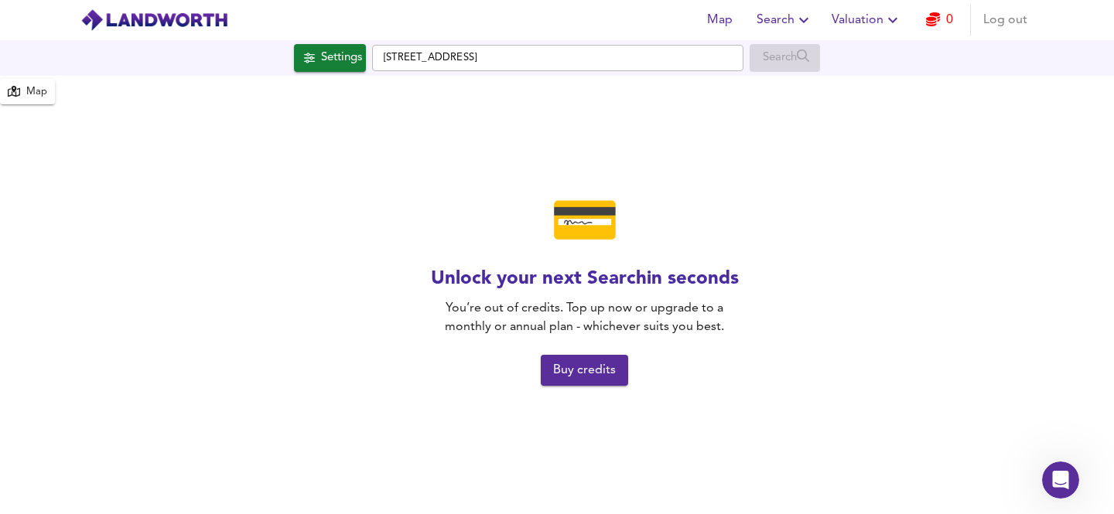
click at [809, 14] on icon "button" at bounding box center [804, 20] width 19 height 19
click at [783, 83] on li "Search History" at bounding box center [785, 84] width 153 height 28
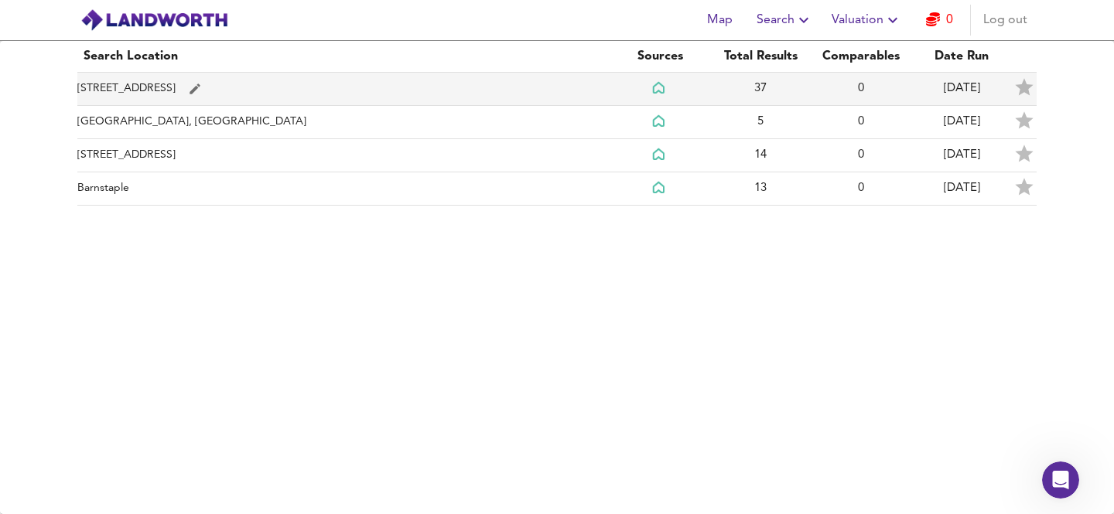
click at [97, 91] on td "[STREET_ADDRESS]" at bounding box center [343, 89] width 532 height 33
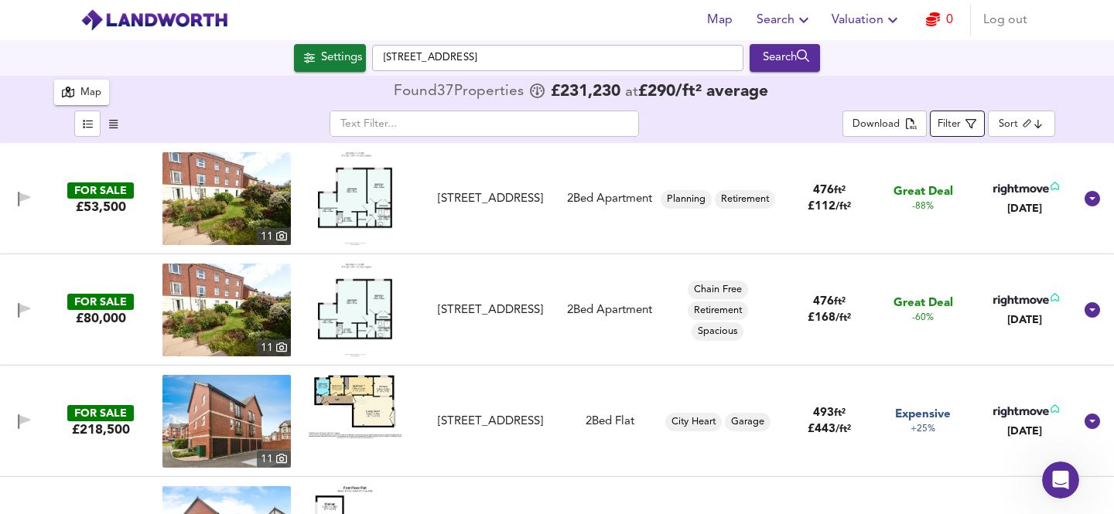
click at [952, 125] on div "Filter" at bounding box center [949, 125] width 23 height 18
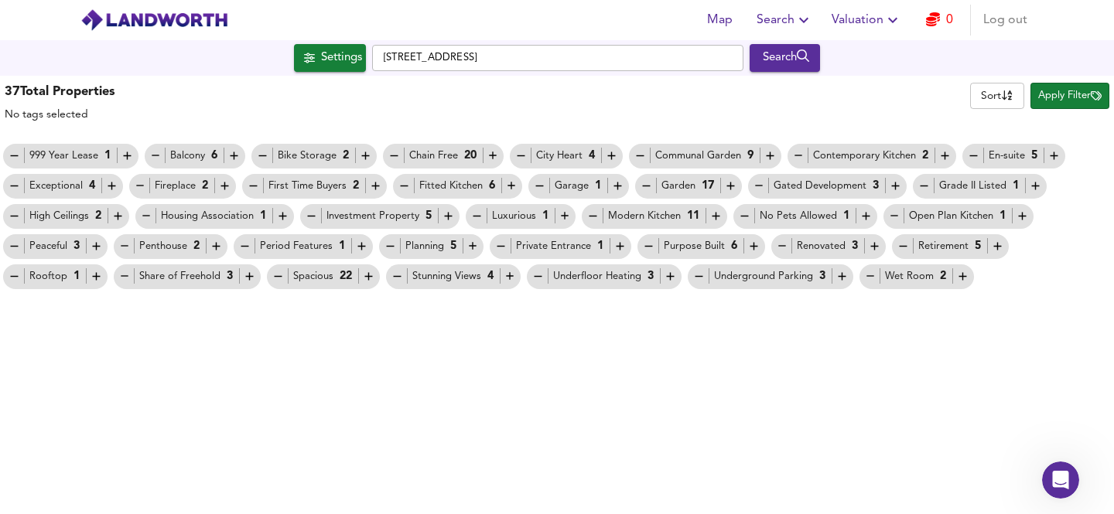
click at [1061, 99] on span "Apply Filter" at bounding box center [1069, 96] width 63 height 18
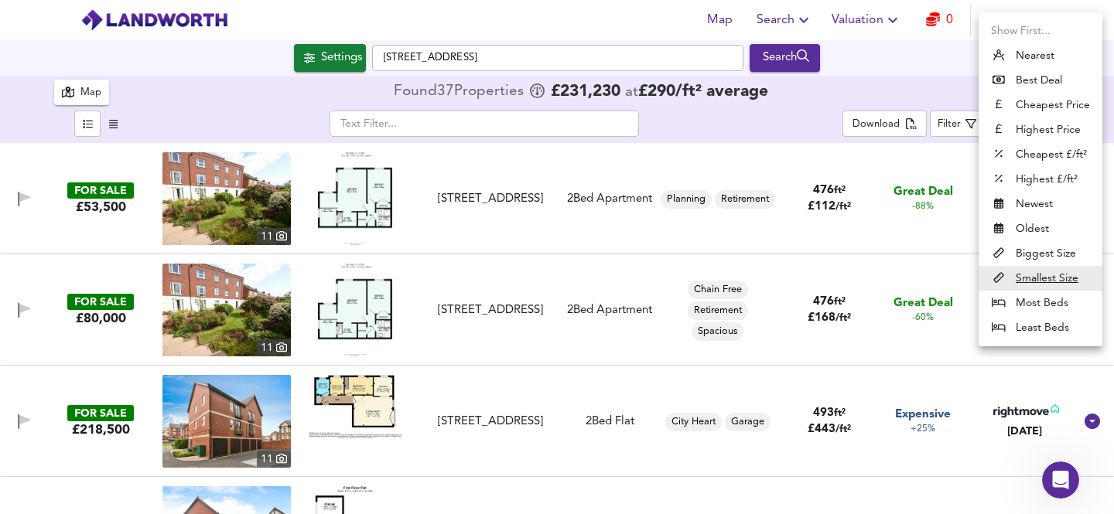
click at [1027, 123] on body "Map Search Valuation 0 Log out Settings Waterside, EX2 8GZ Search 37 Results Le…" at bounding box center [557, 257] width 1114 height 514
click at [1041, 104] on li "Cheapest Price" at bounding box center [1041, 105] width 124 height 25
type input "cheapest"
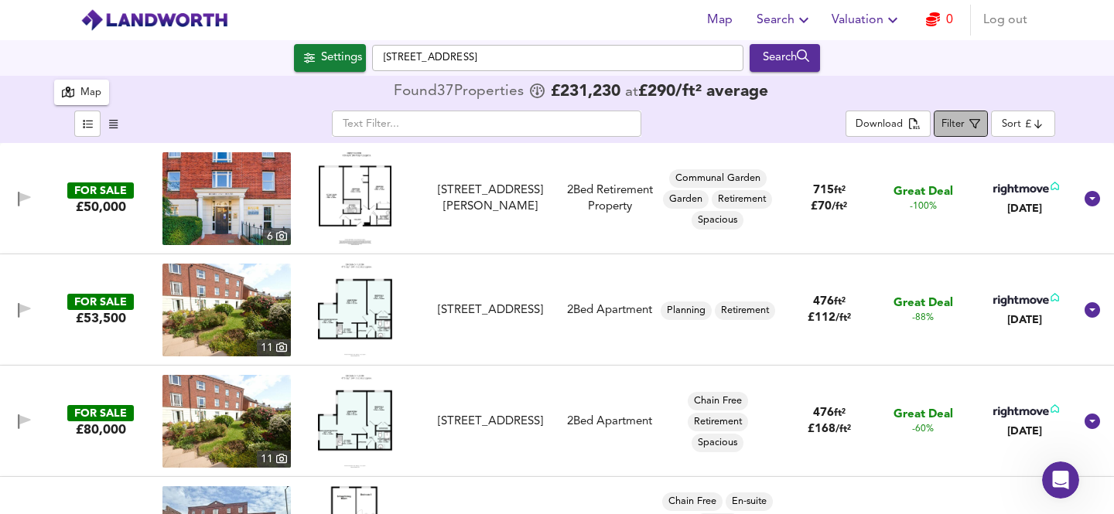
click at [949, 125] on div "Filter" at bounding box center [952, 125] width 23 height 18
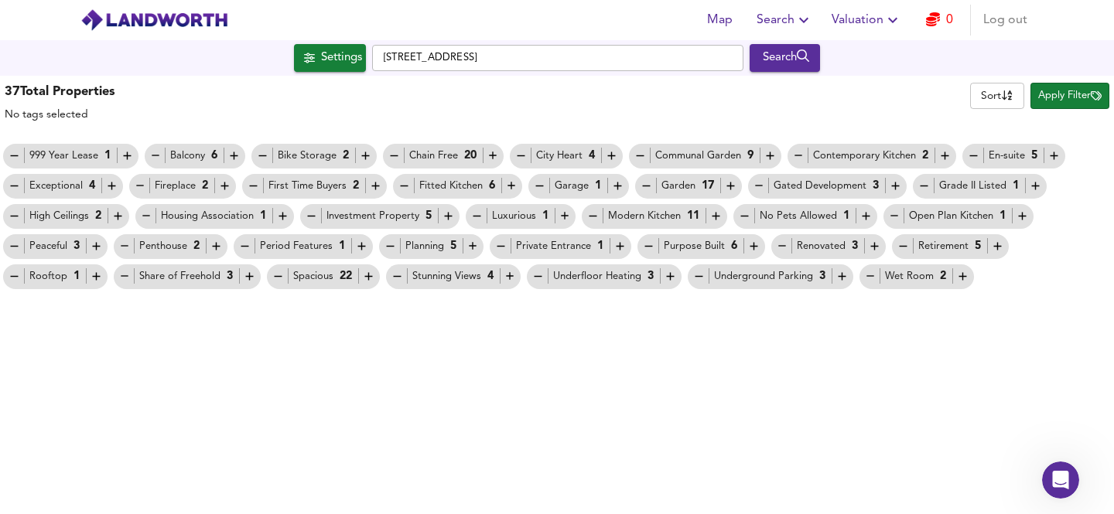
click at [901, 245] on icon "button" at bounding box center [903, 246] width 13 height 13
click at [1054, 97] on span "Apply Filter" at bounding box center [1069, 96] width 63 height 18
